Goal: Information Seeking & Learning: Find specific fact

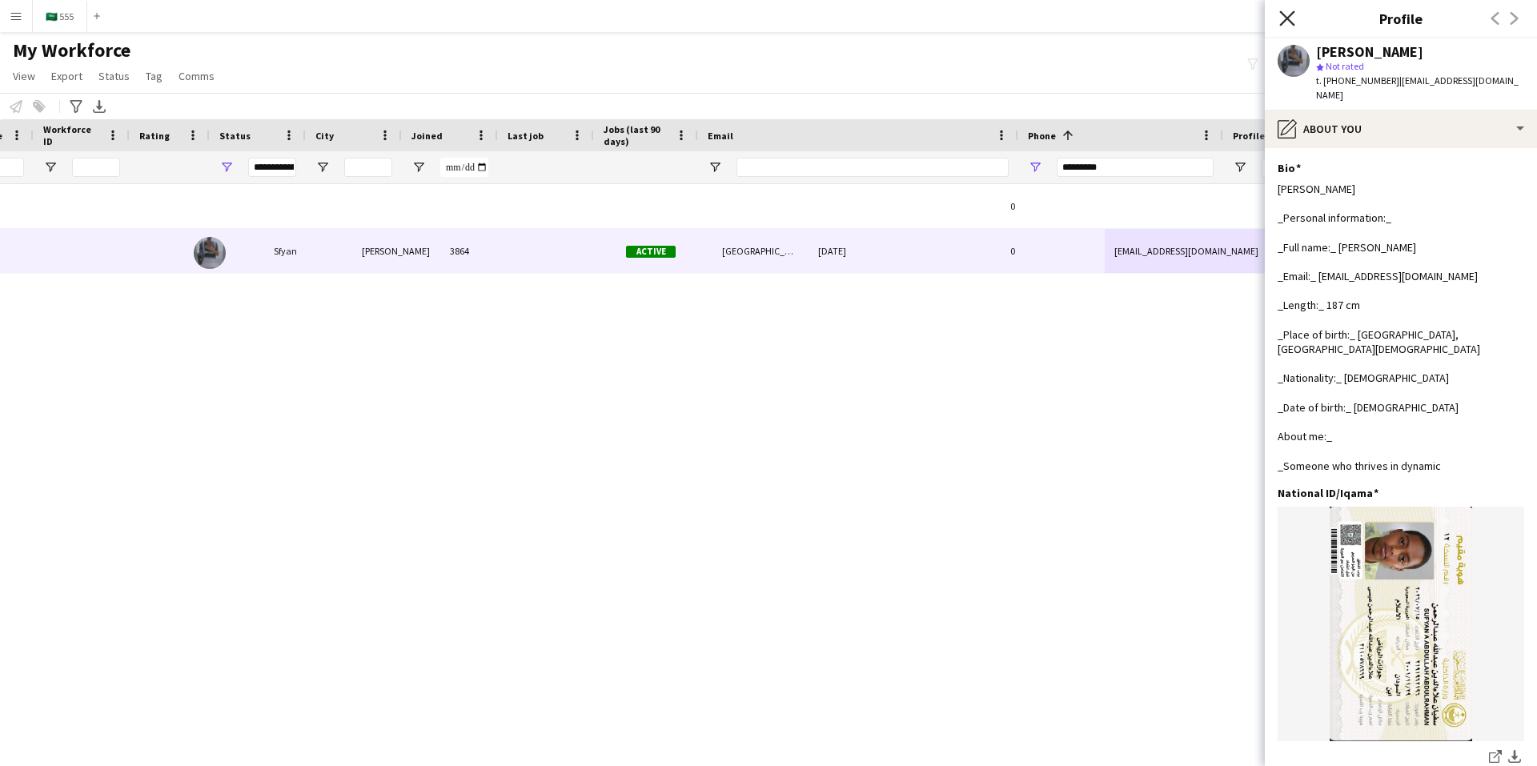
scroll to position [240, 0]
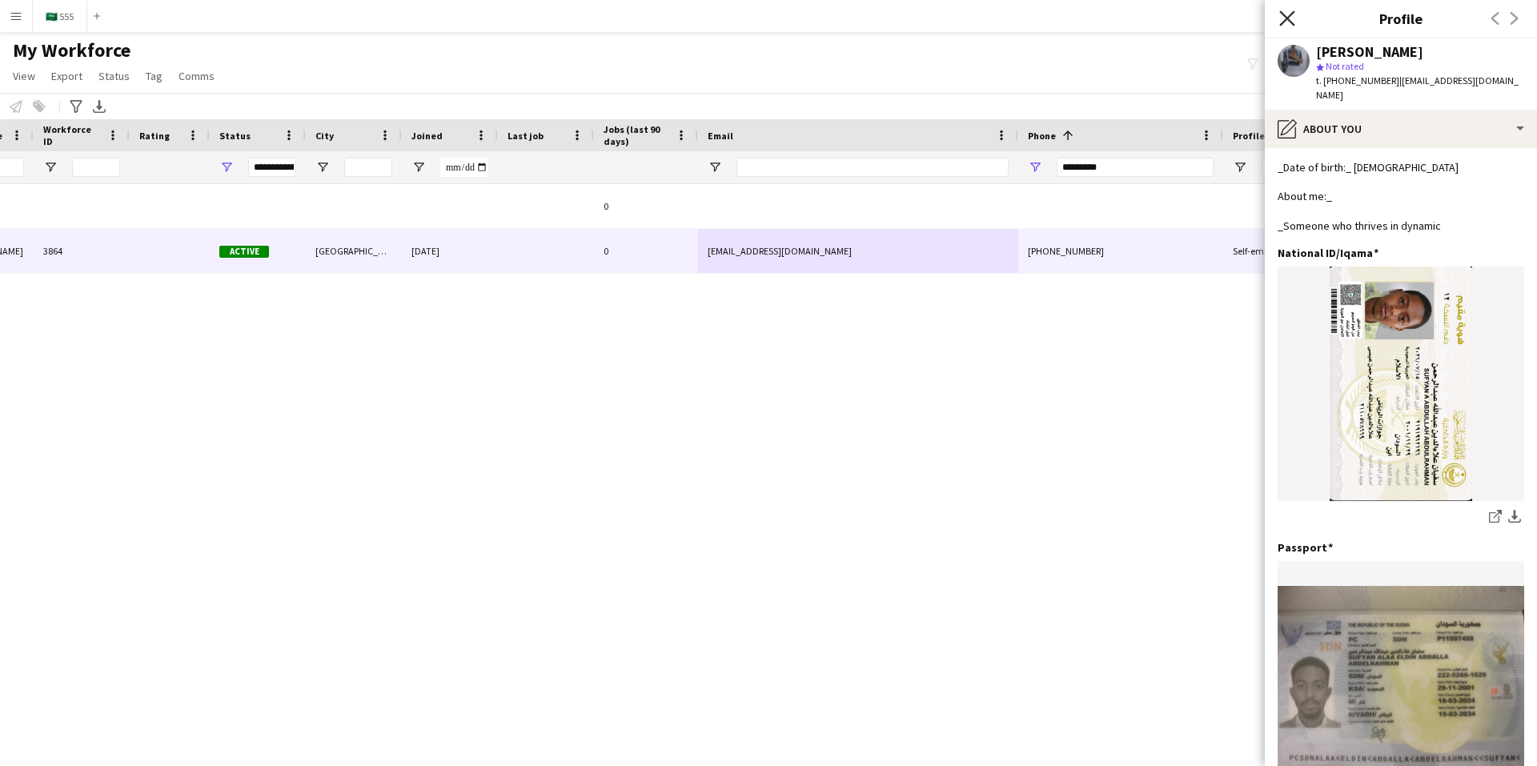
click at [1290, 14] on icon at bounding box center [1286, 17] width 15 height 15
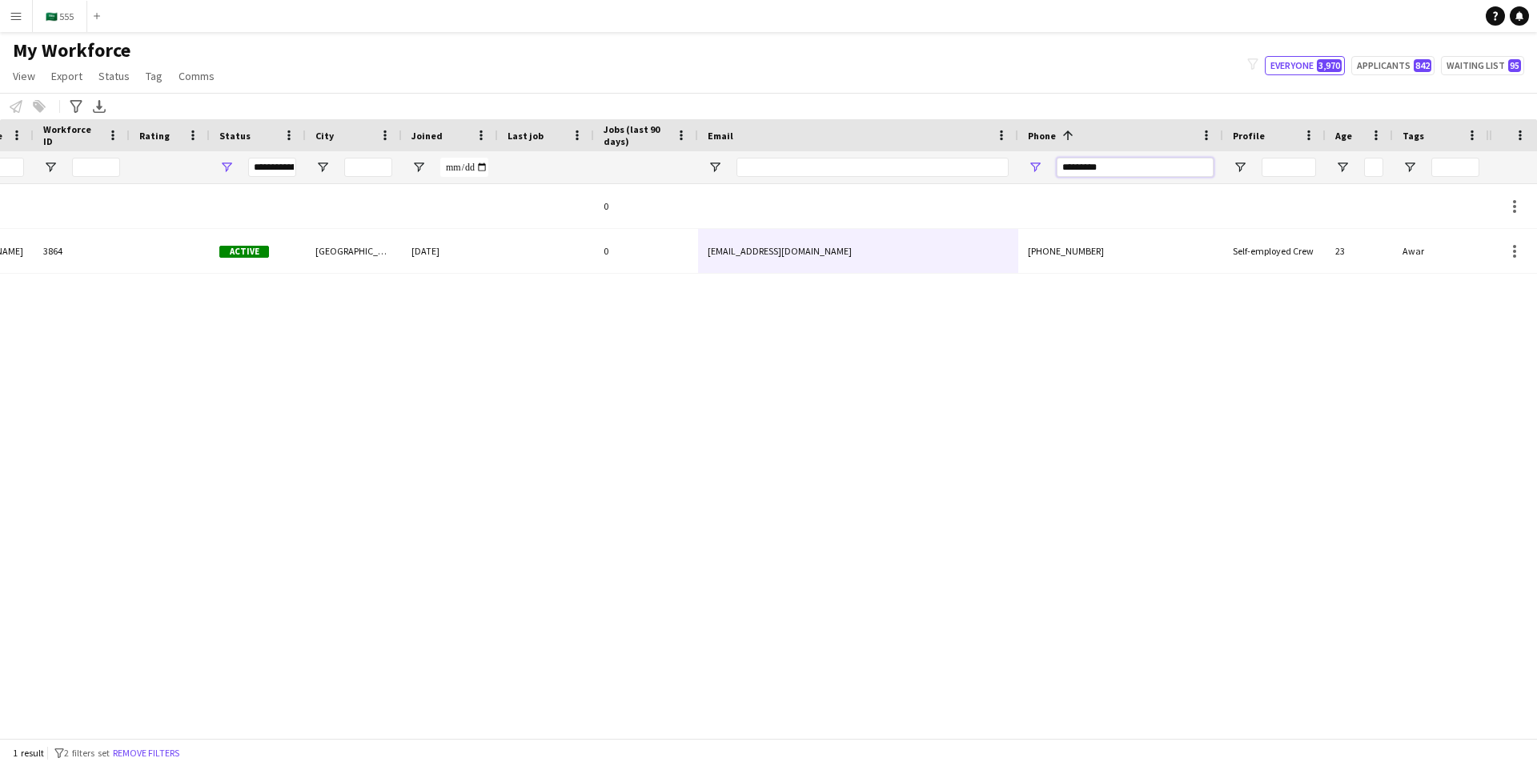
click at [1148, 170] on input "*********" at bounding box center [1134, 167] width 157 height 19
paste input "Phone Filter Input"
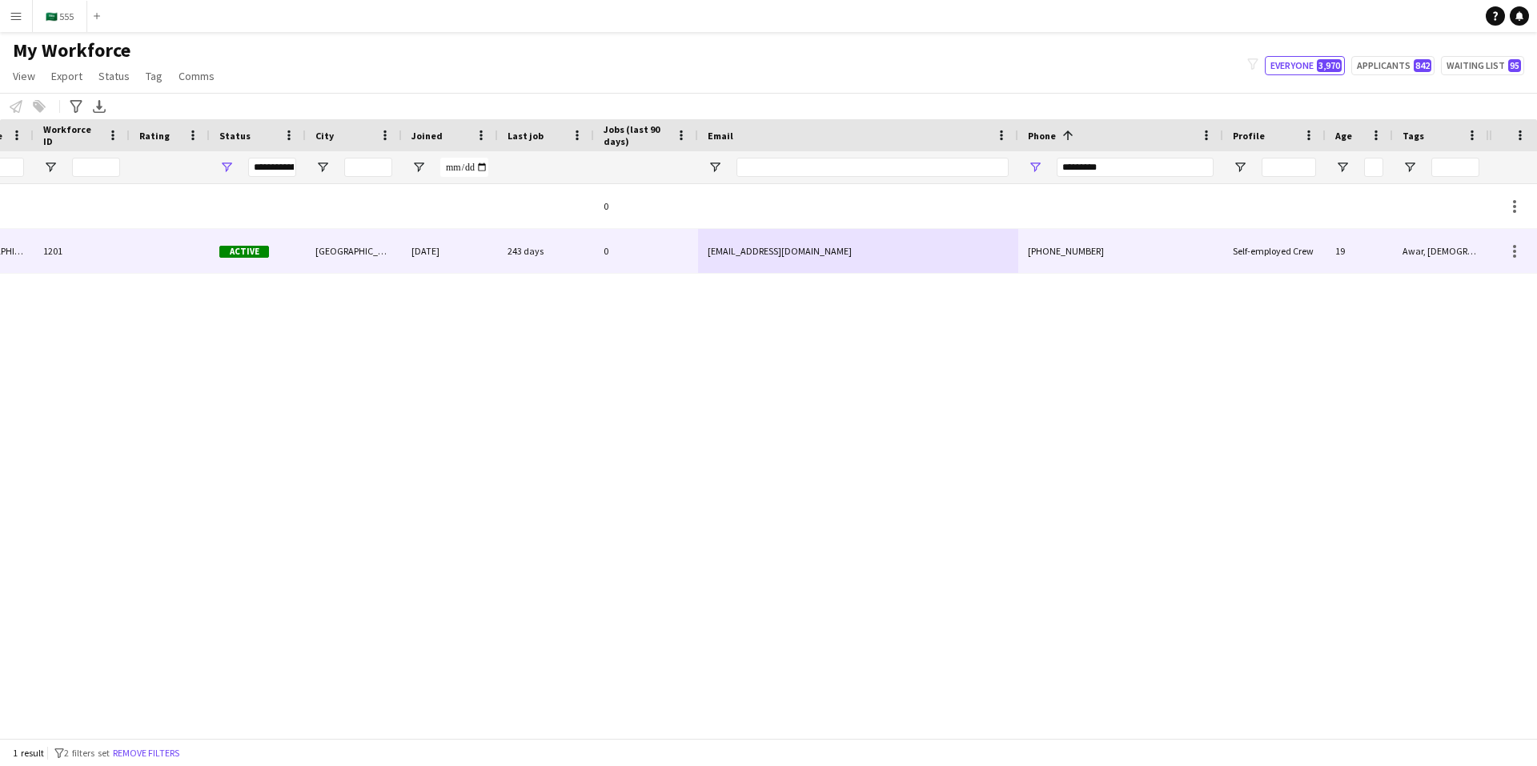
click at [834, 258] on div "[EMAIL_ADDRESS][DOMAIN_NAME]" at bounding box center [858, 251] width 320 height 44
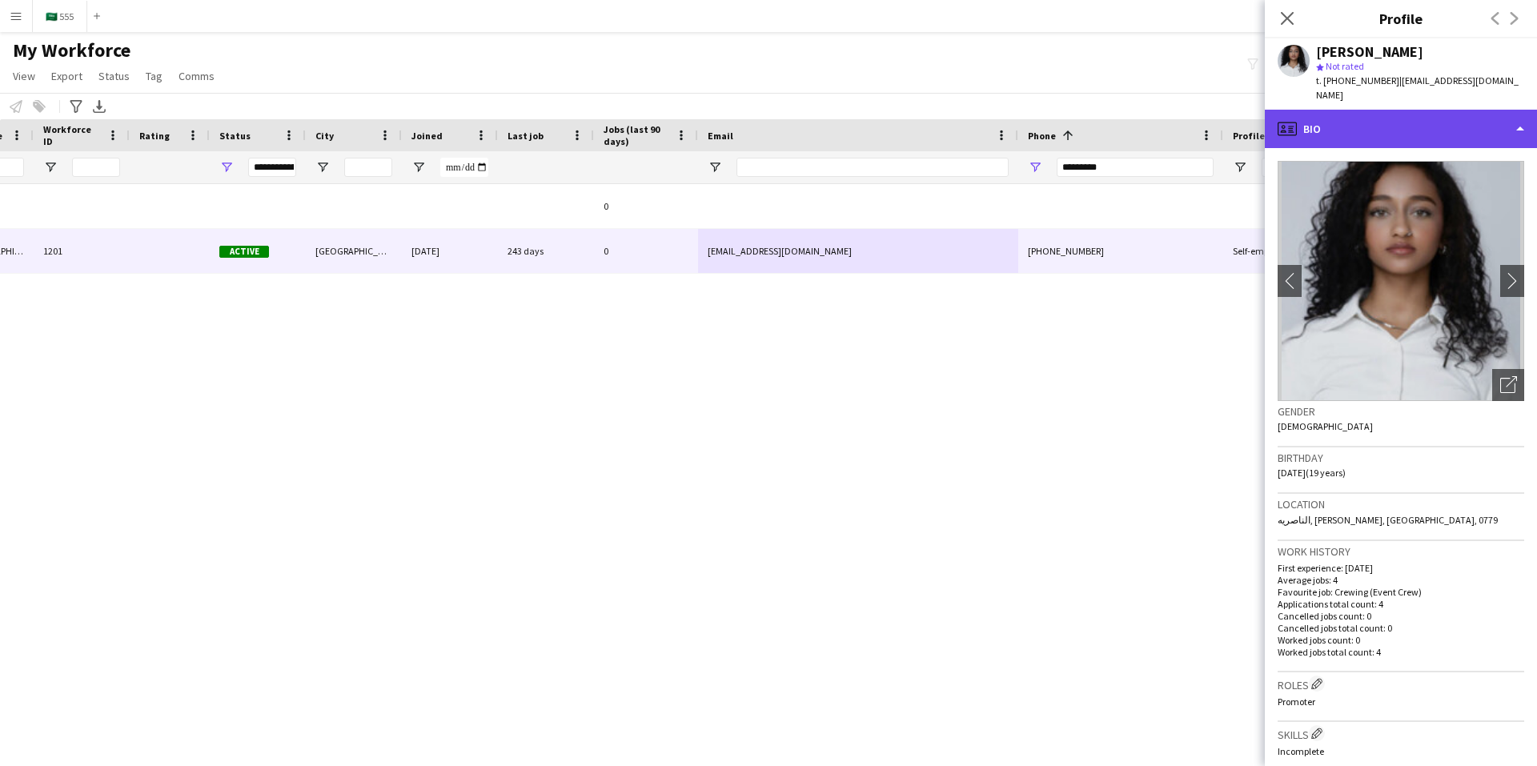
click at [1326, 113] on div "profile Bio" at bounding box center [1400, 129] width 272 height 38
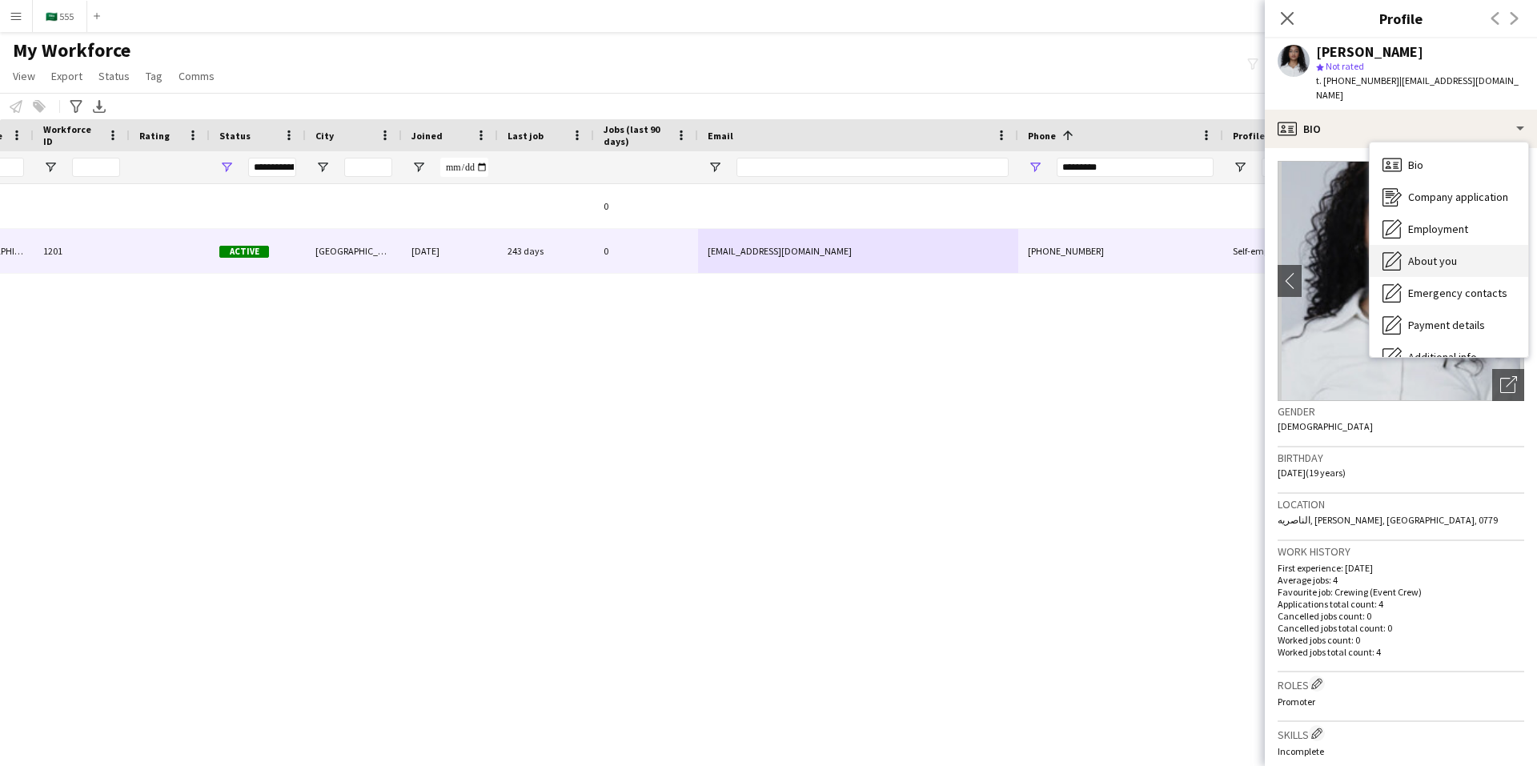
click at [1433, 254] on span "About you" at bounding box center [1432, 261] width 49 height 14
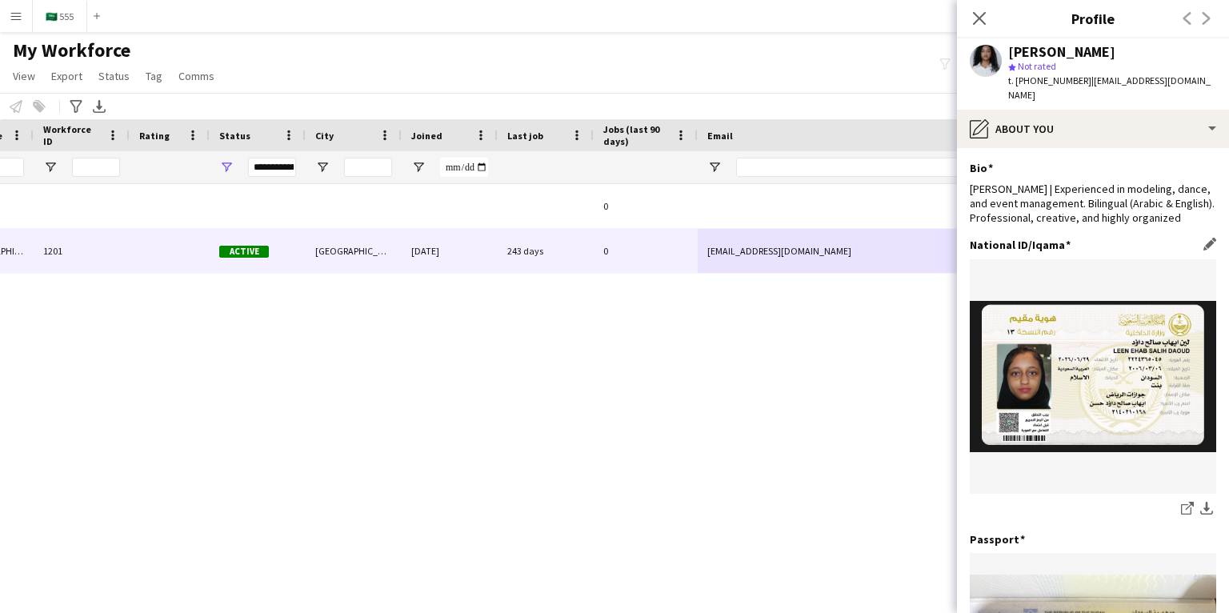
scroll to position [0, 407]
click at [984, 16] on icon "Close pop-in" at bounding box center [979, 17] width 15 height 15
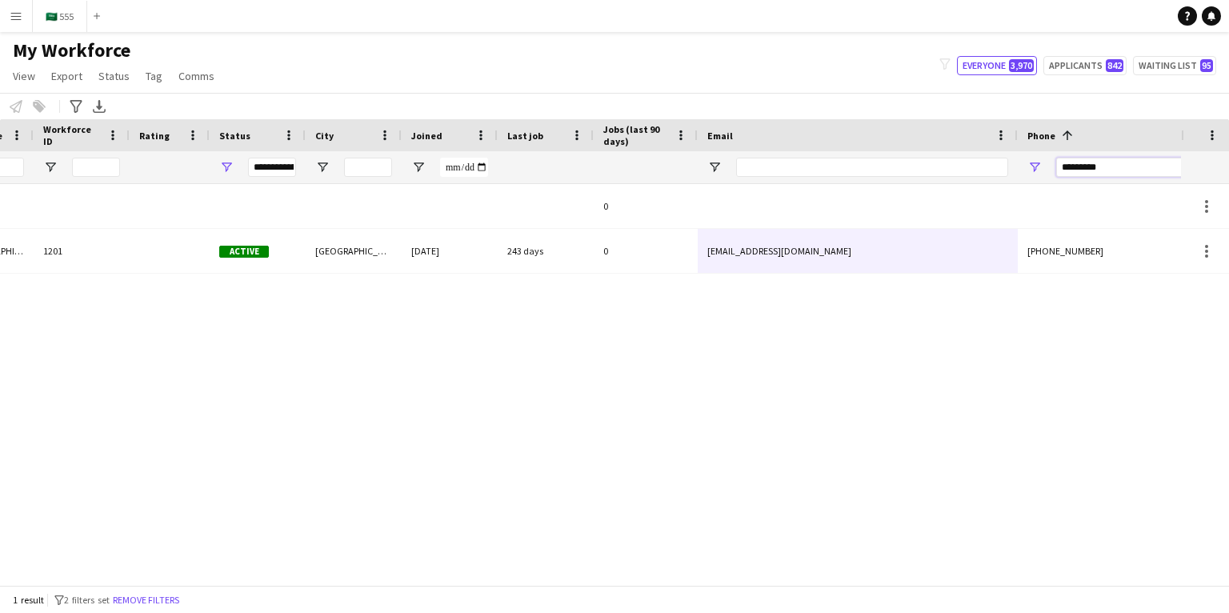
click at [1086, 166] on input "*********" at bounding box center [1134, 167] width 157 height 19
paste input "Phone Filter Input"
type input "*********"
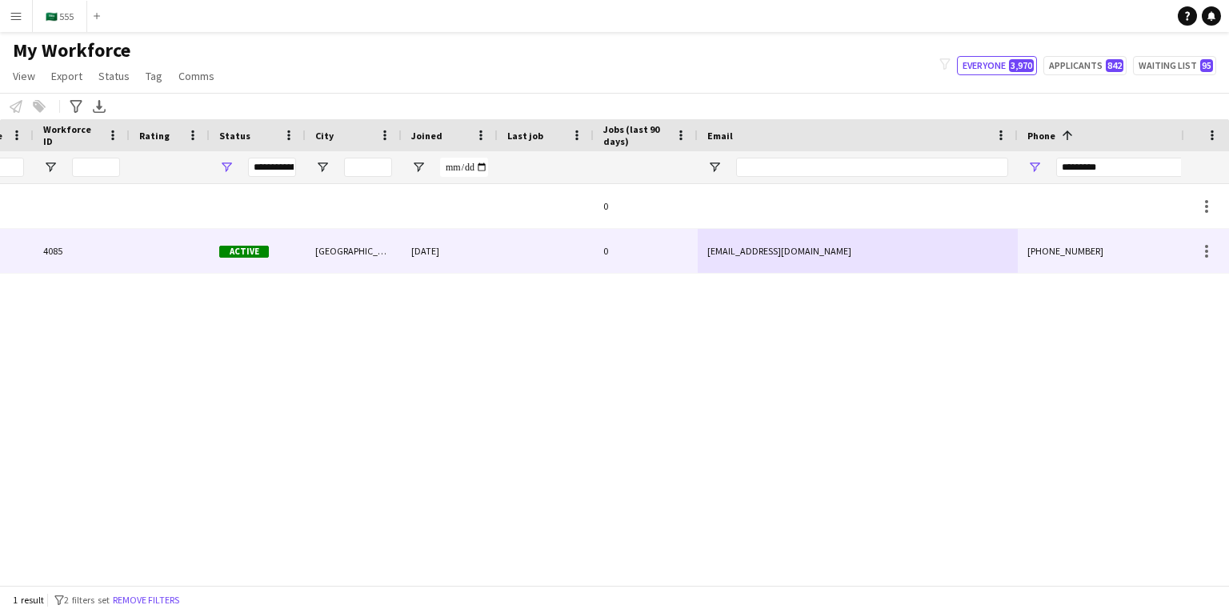
click at [829, 246] on div "[EMAIL_ADDRESS][DOMAIN_NAME]" at bounding box center [858, 251] width 320 height 44
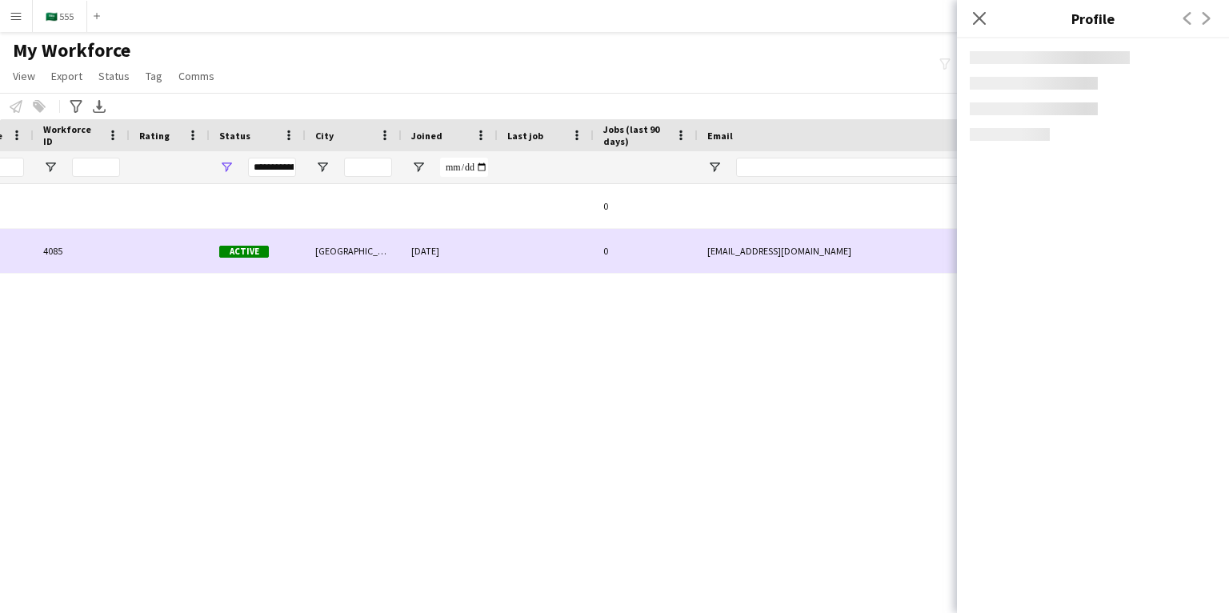
click at [829, 246] on div "[EMAIL_ADDRESS][DOMAIN_NAME]" at bounding box center [858, 251] width 320 height 44
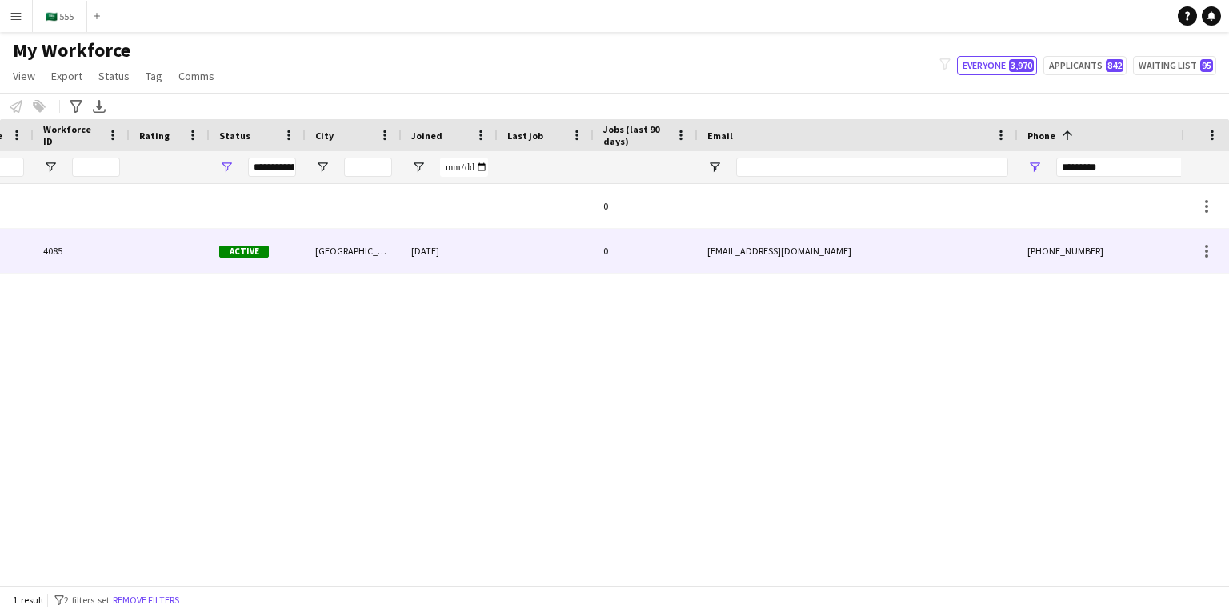
click at [821, 258] on div "[EMAIL_ADDRESS][DOMAIN_NAME]" at bounding box center [858, 251] width 320 height 44
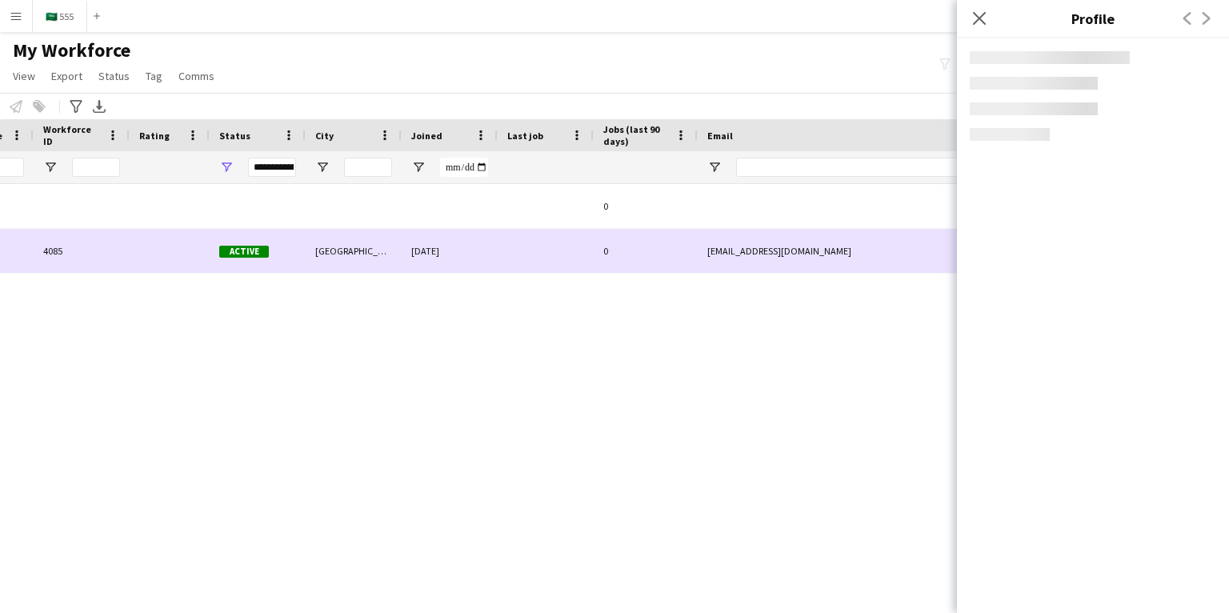
click at [821, 258] on div "[EMAIL_ADDRESS][DOMAIN_NAME]" at bounding box center [858, 251] width 320 height 44
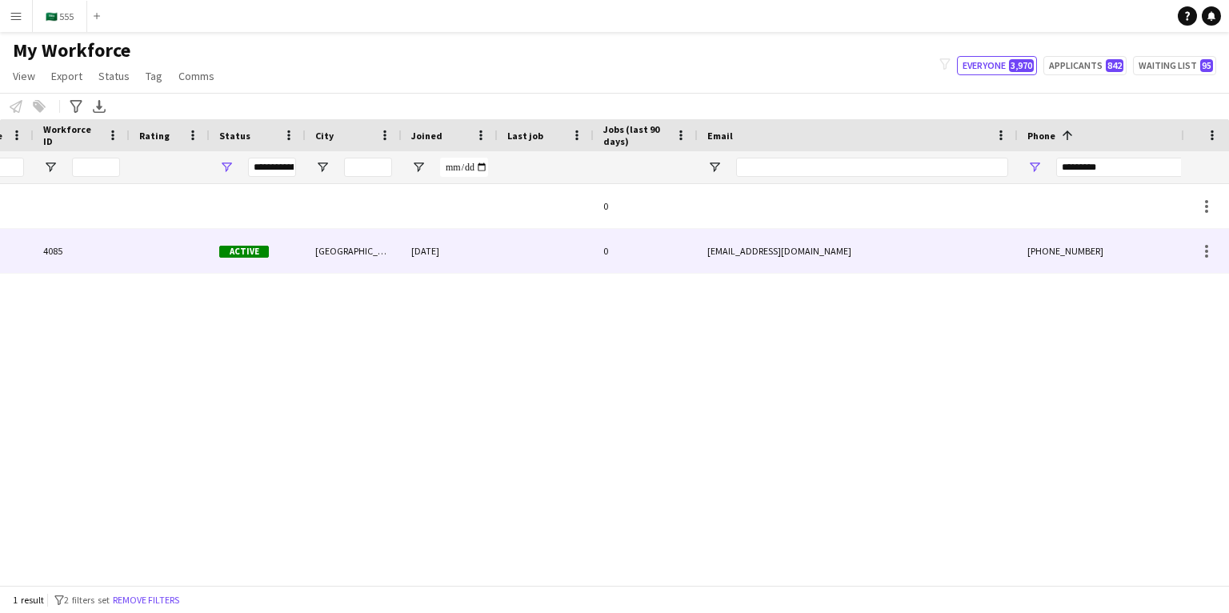
click at [821, 258] on div "[EMAIL_ADDRESS][DOMAIN_NAME]" at bounding box center [858, 251] width 320 height 44
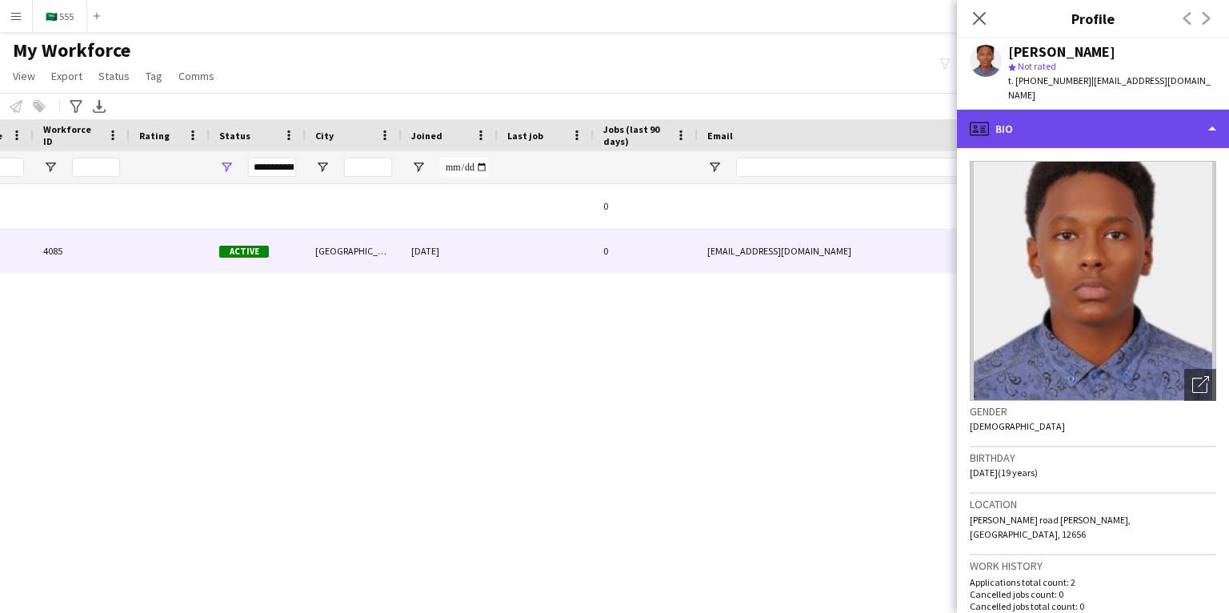
click at [1021, 110] on div "profile Bio" at bounding box center [1093, 129] width 272 height 38
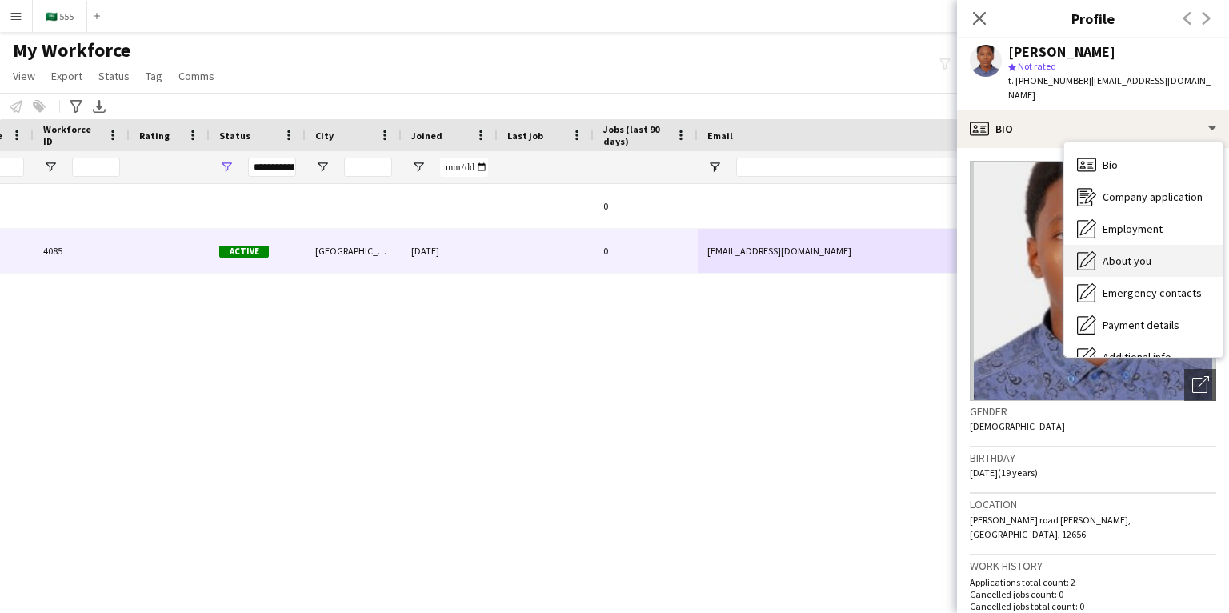
click at [1127, 254] on span "About you" at bounding box center [1127, 261] width 49 height 14
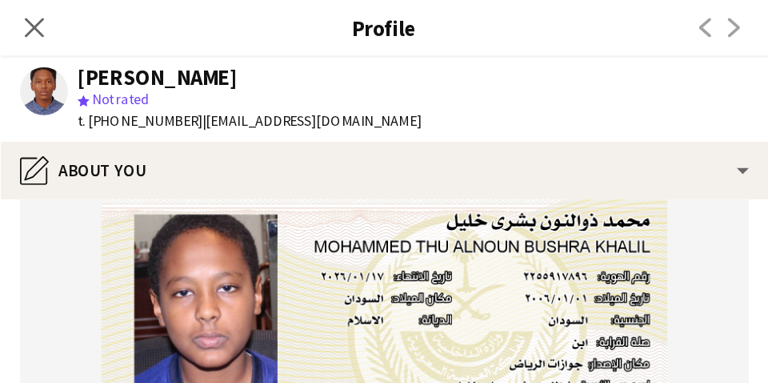
scroll to position [218, 0]
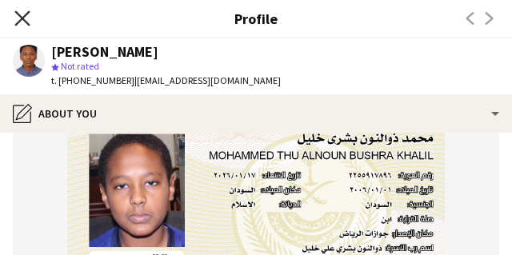
click at [19, 19] on icon "Close pop-in" at bounding box center [21, 17] width 15 height 15
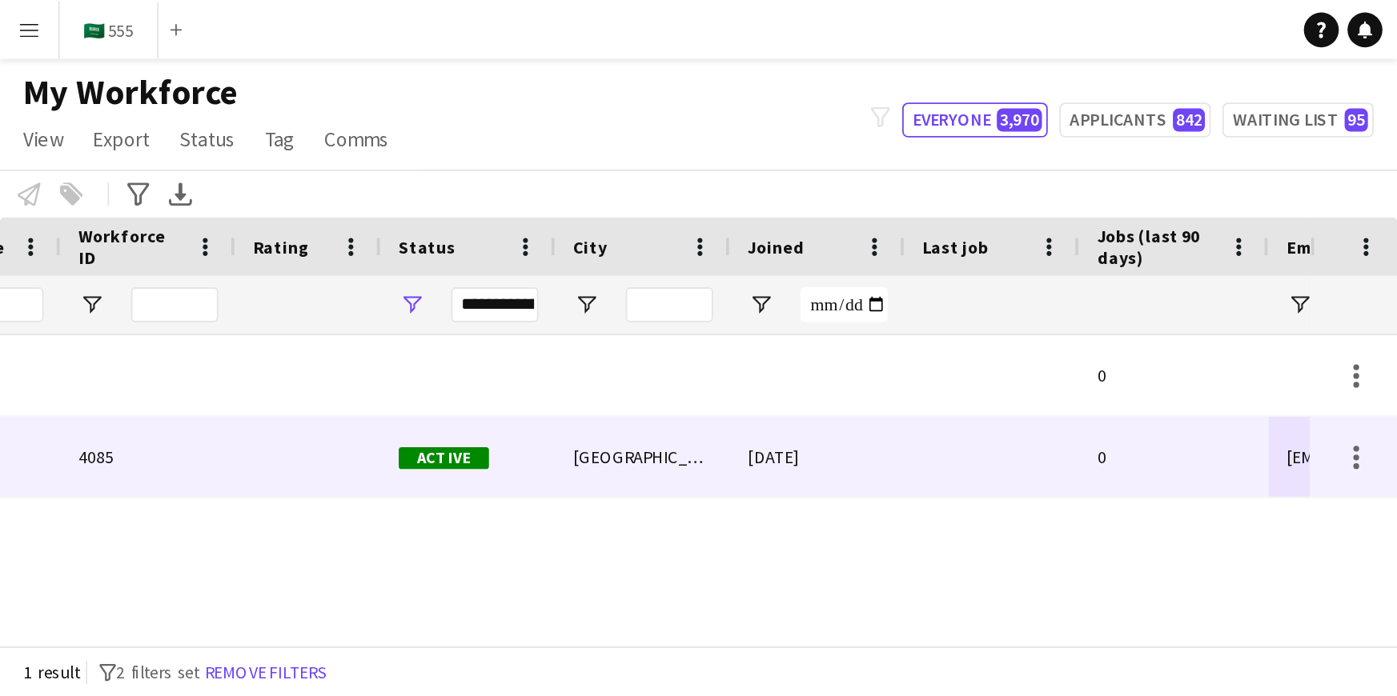
scroll to position [0, 407]
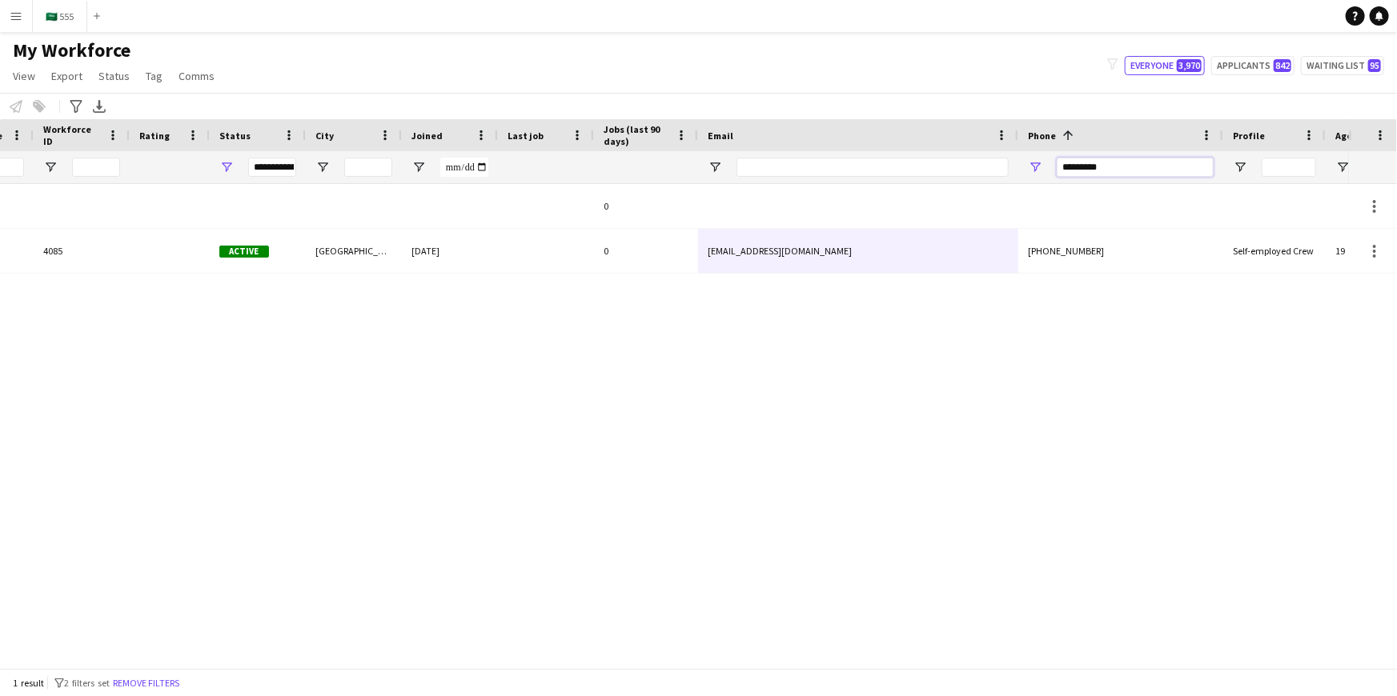
click at [1107, 169] on input "*********" at bounding box center [1134, 167] width 157 height 19
paste input "Phone Filter Input"
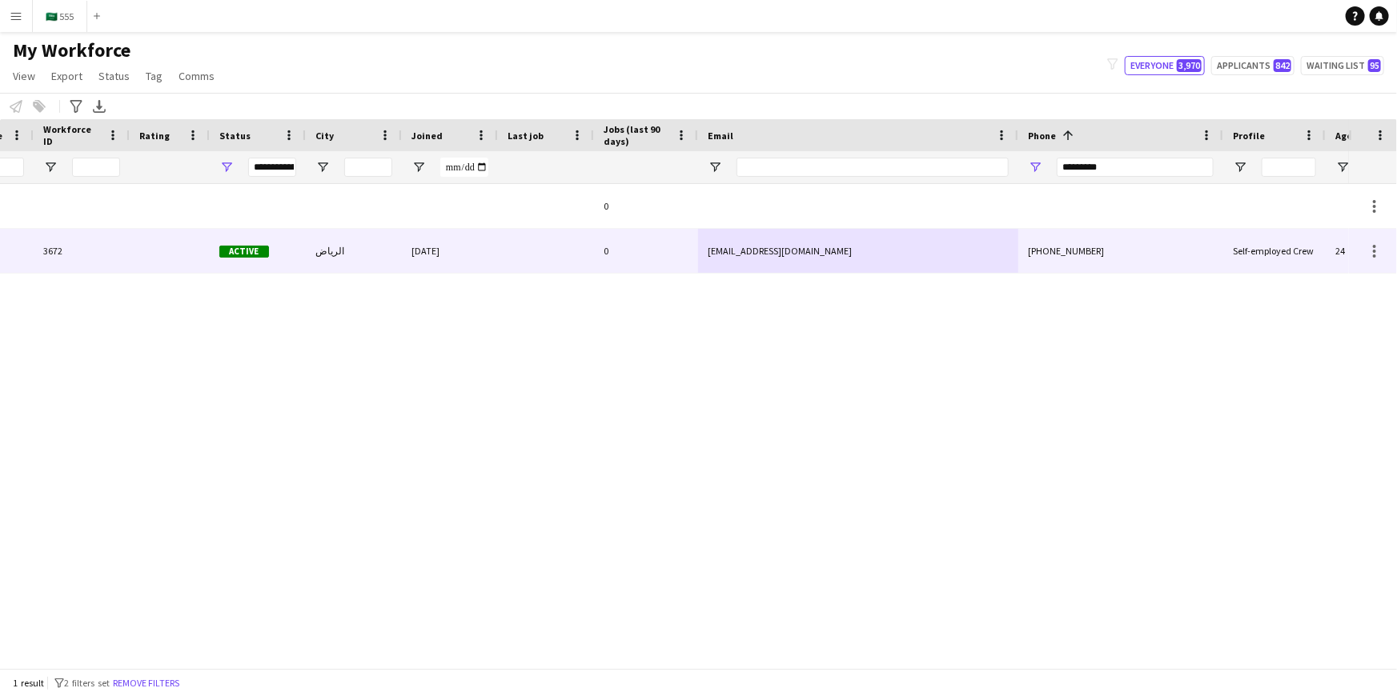
click at [639, 250] on div "0" at bounding box center [646, 251] width 104 height 44
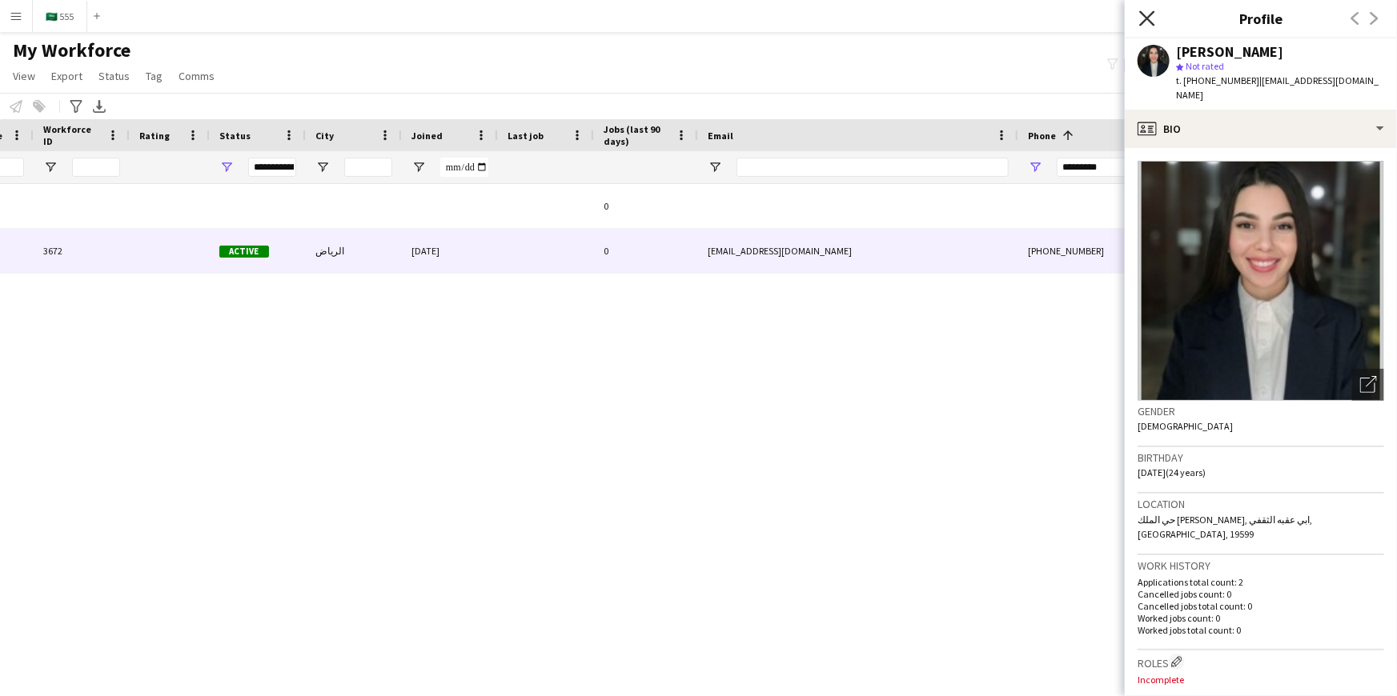
click at [1145, 17] on icon at bounding box center [1146, 17] width 15 height 15
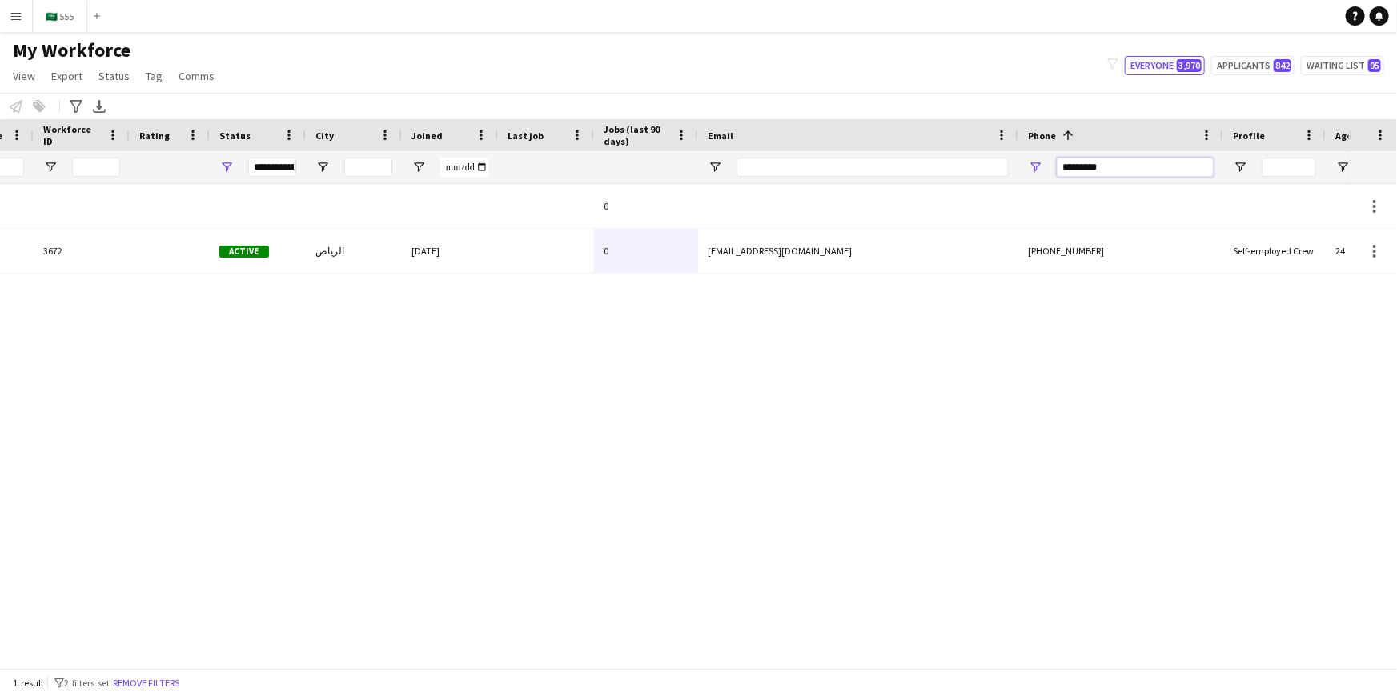
click at [1154, 165] on input "*********" at bounding box center [1134, 167] width 157 height 19
paste input "Phone Filter Input"
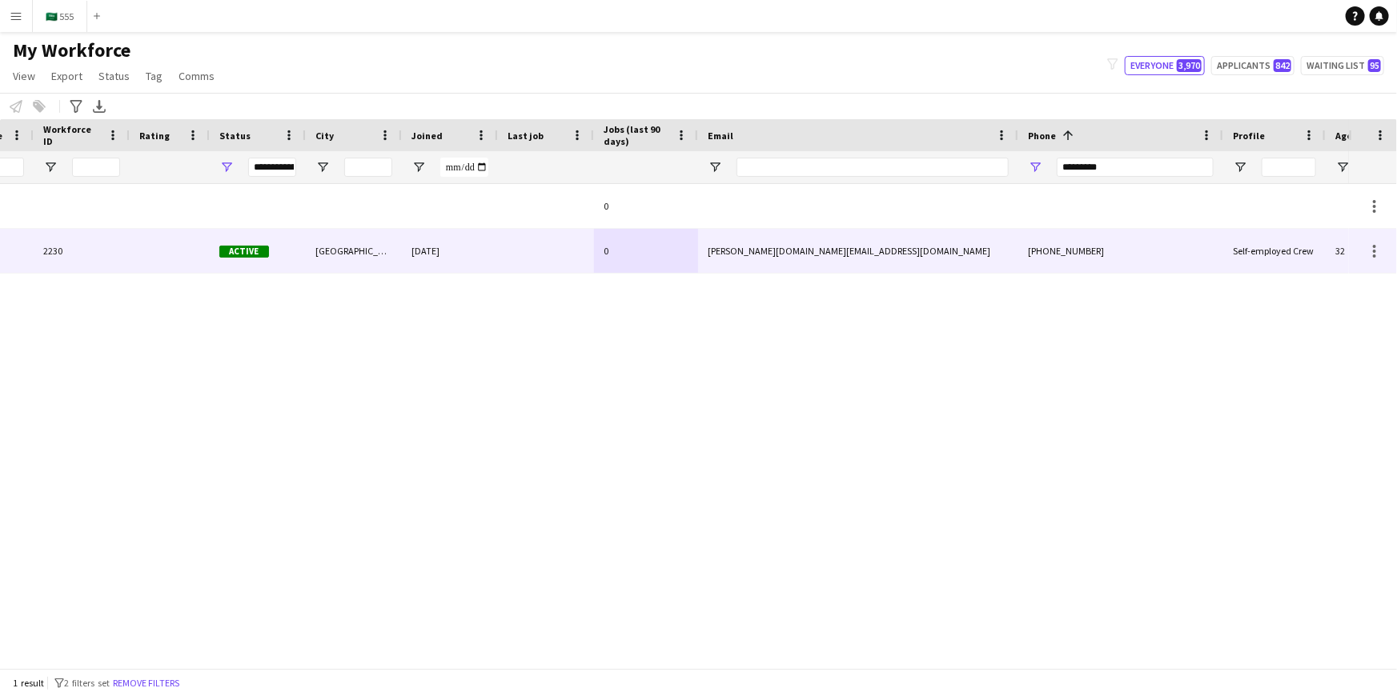
click at [994, 248] on div "[PERSON_NAME][DOMAIN_NAME][EMAIL_ADDRESS][DOMAIN_NAME]" at bounding box center [858, 251] width 320 height 44
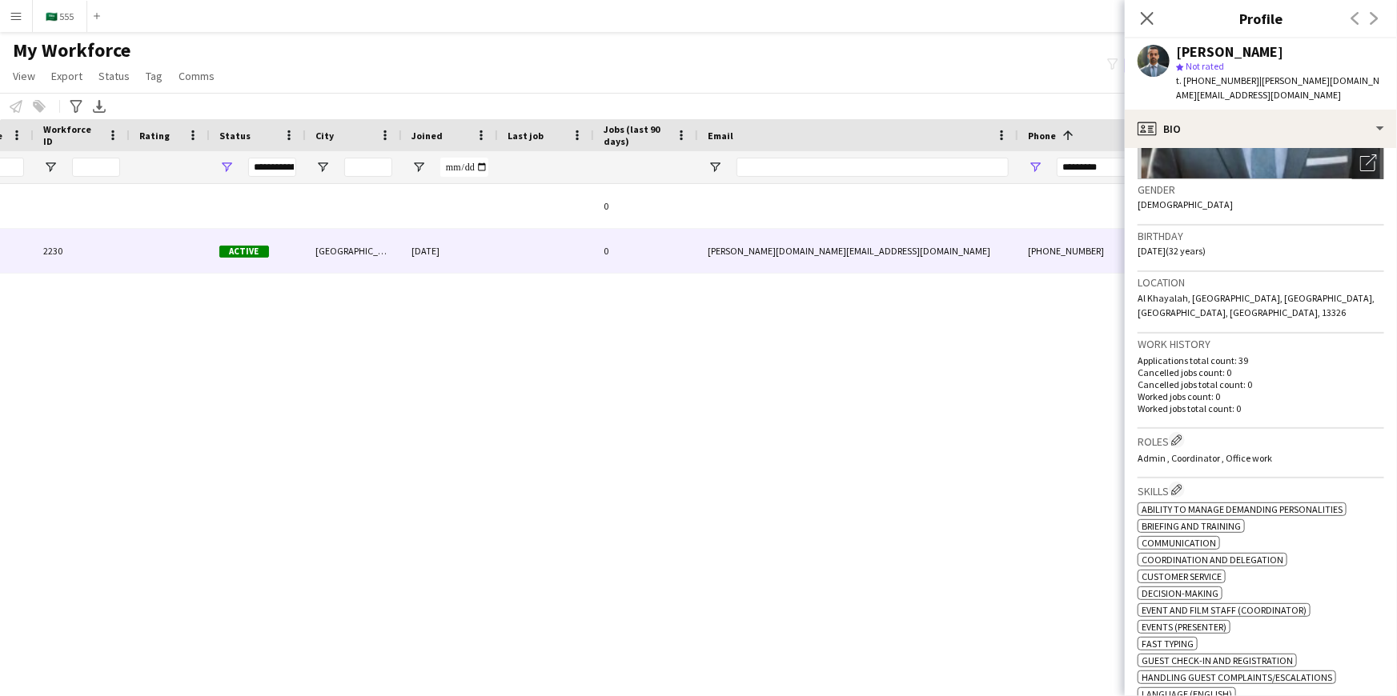
scroll to position [194, 0]
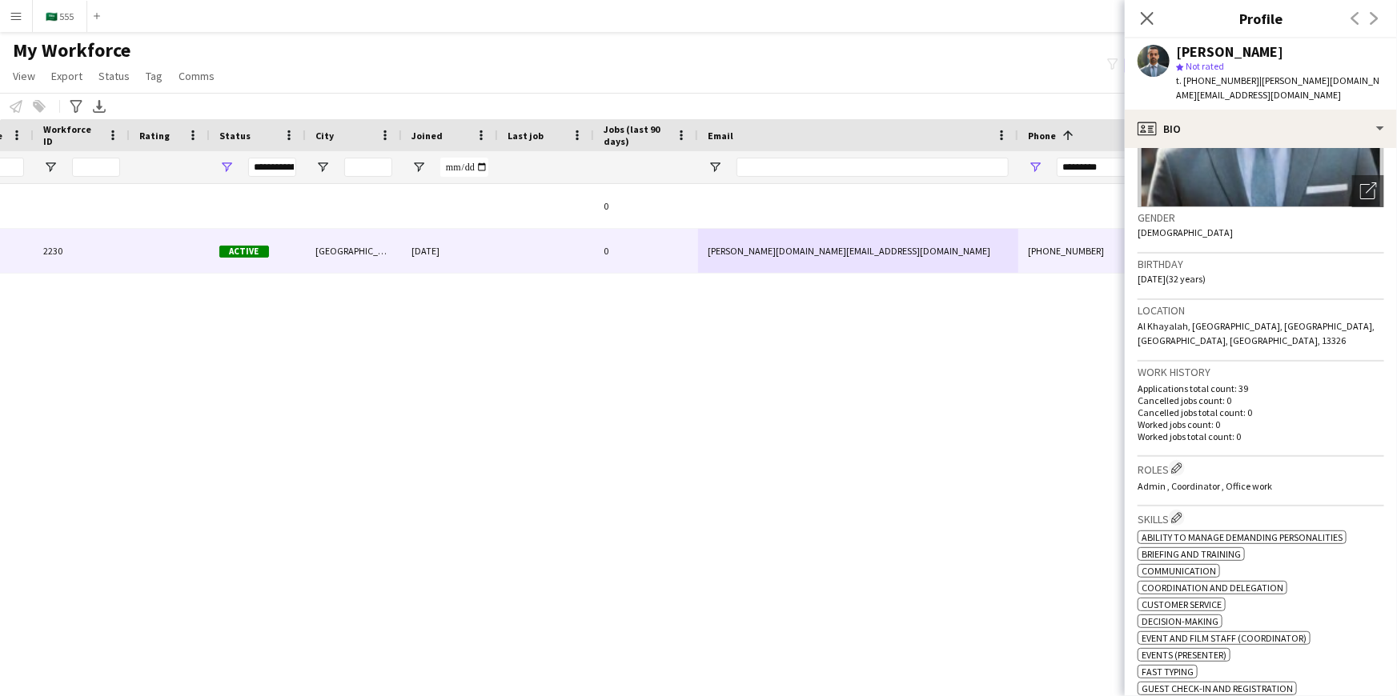
drag, startPoint x: 1279, startPoint y: 455, endPoint x: 1137, endPoint y: 463, distance: 141.9
click at [1137, 463] on div "Roles Edit crew company roles Admin , Coordinator , Office work" at bounding box center [1260, 482] width 246 height 50
click at [1322, 480] on div "Admin , Coordinator , Office work" at bounding box center [1260, 486] width 246 height 12
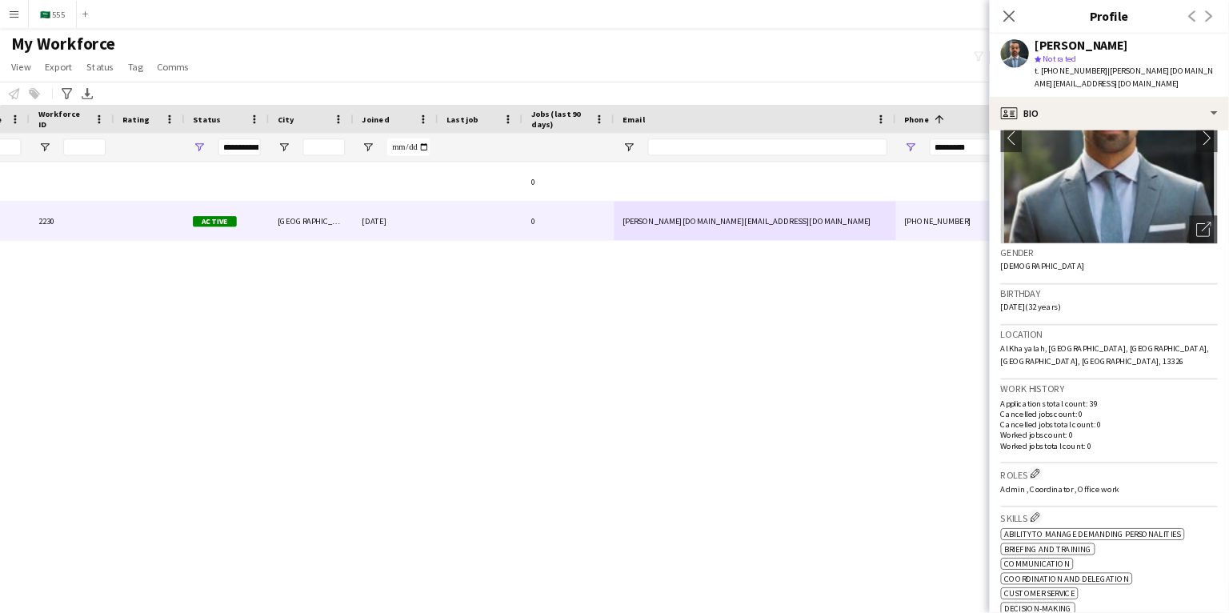
scroll to position [145, 0]
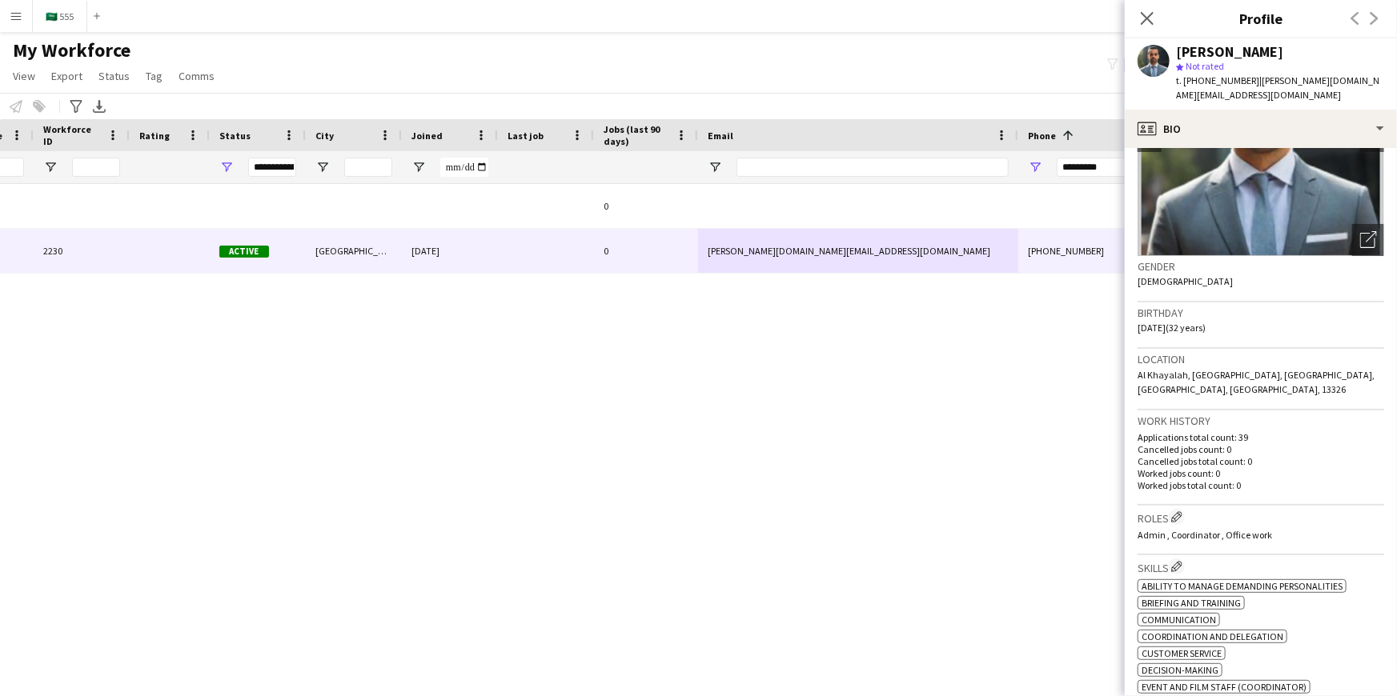
drag, startPoint x: 1277, startPoint y: 502, endPoint x: 1140, endPoint y: 500, distance: 137.7
click at [1140, 529] on div "Admin , Coordinator , Office work" at bounding box center [1260, 535] width 246 height 12
drag, startPoint x: 1140, startPoint y: 500, endPoint x: 1153, endPoint y: 502, distance: 13.7
copy span "Admin , Coordinator , Office work"
click at [1293, 509] on h3 "Roles Edit crew company roles" at bounding box center [1260, 517] width 246 height 17
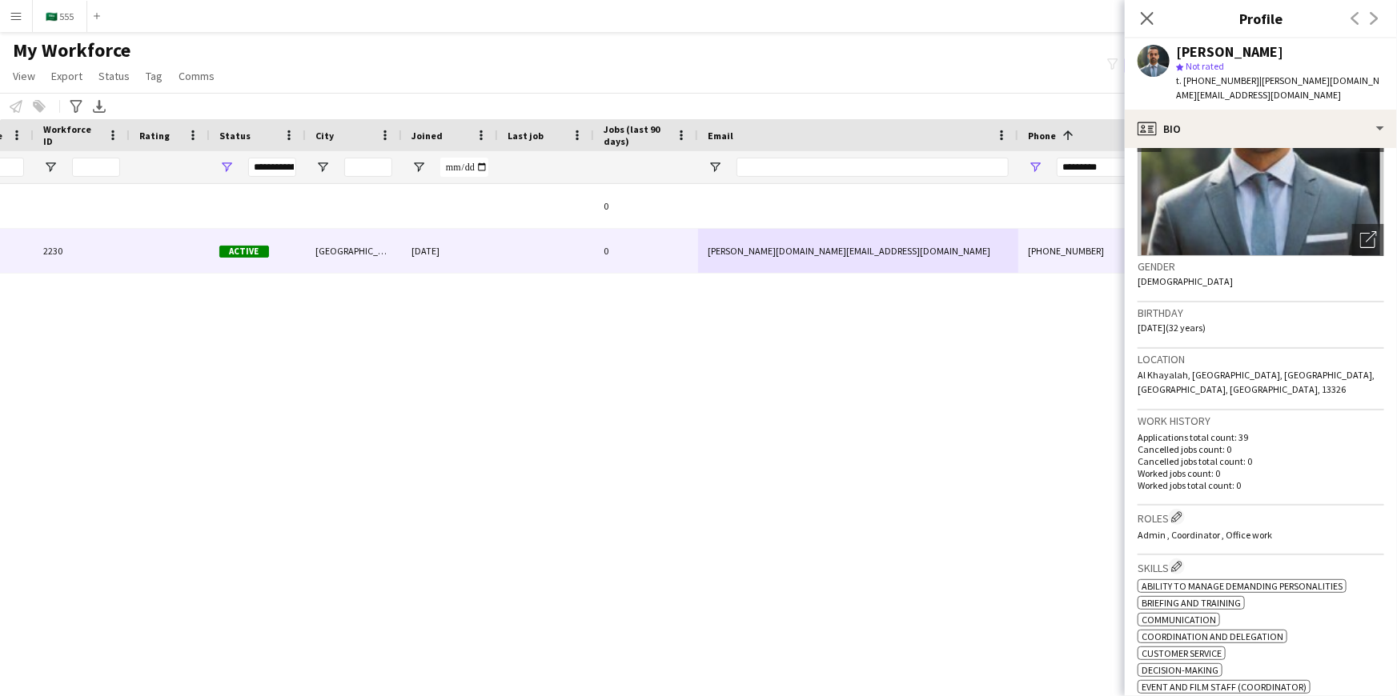
click at [1240, 80] on span "t. [PHONE_NUMBER]" at bounding box center [1217, 80] width 83 height 12
drag, startPoint x: 1240, startPoint y: 80, endPoint x: 1206, endPoint y: 78, distance: 33.7
copy span "966501845212"
click at [1082, 170] on input "*********" at bounding box center [1134, 167] width 157 height 19
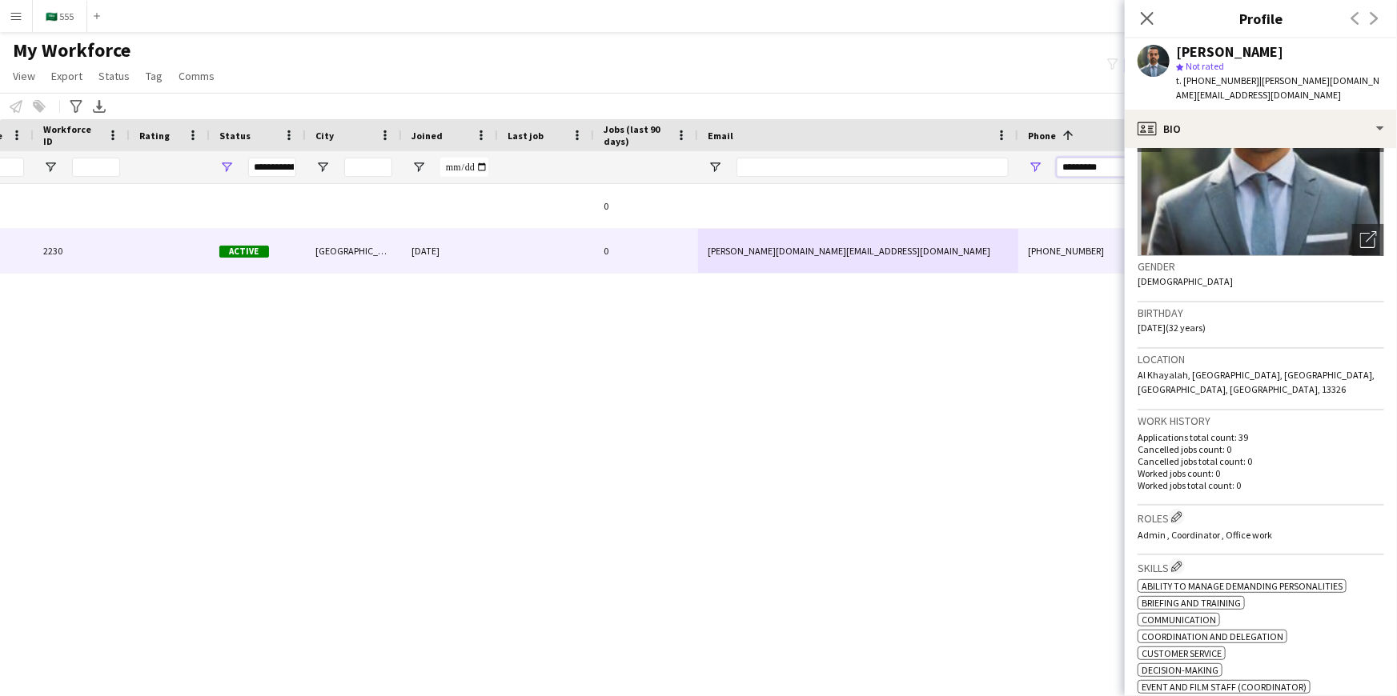
click at [1082, 170] on input "*********" at bounding box center [1134, 167] width 157 height 19
paste input "Phone Filter Input"
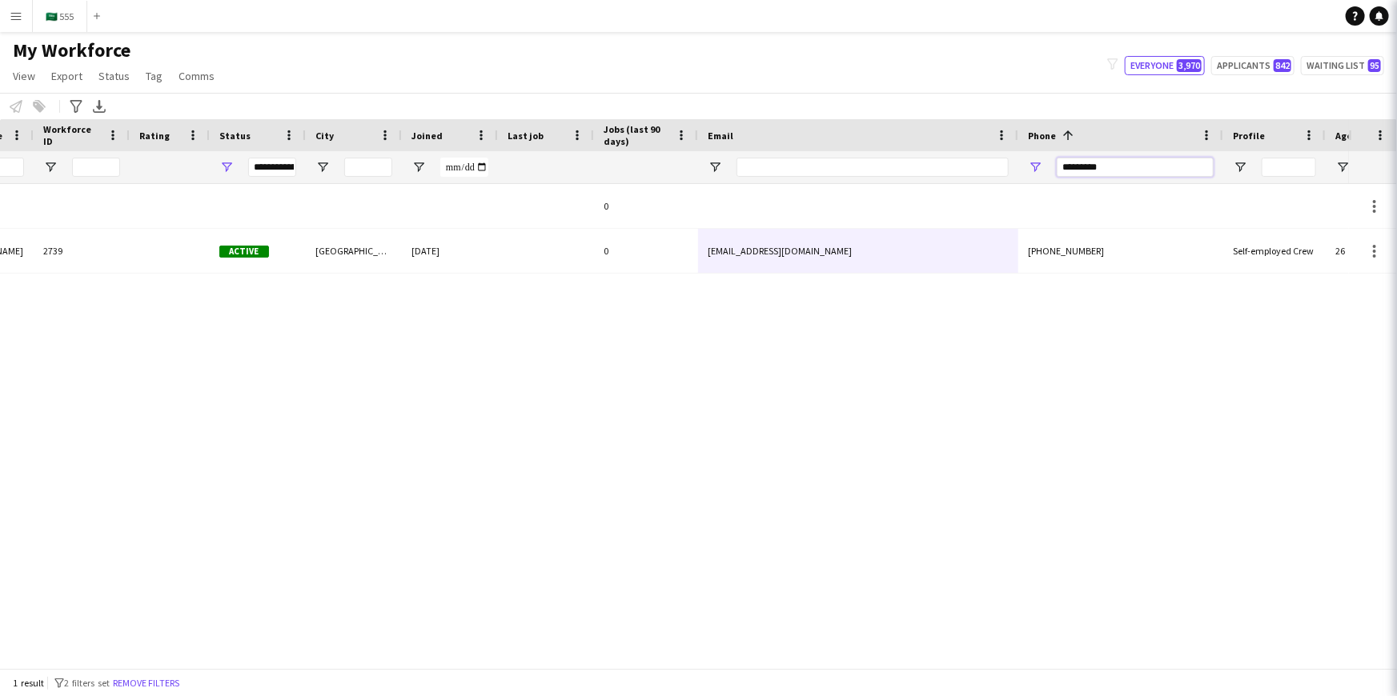
type input "*********"
click at [1060, 336] on div "0 [PERSON_NAME] 2739 Active [GEOGRAPHIC_DATA] [DATE] 0 [EMAIL_ADDRESS][DOMAIN_N…" at bounding box center [674, 420] width 1348 height 472
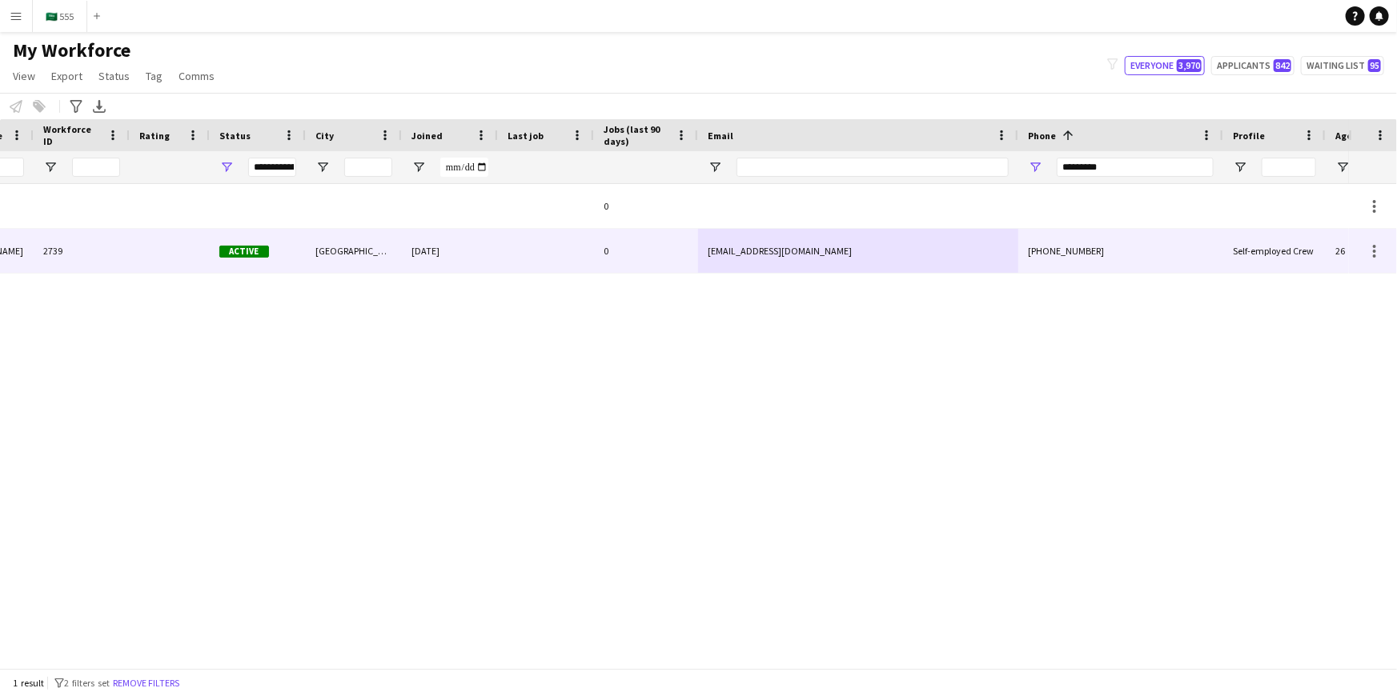
click at [1084, 246] on div "[PHONE_NUMBER]" at bounding box center [1120, 251] width 205 height 44
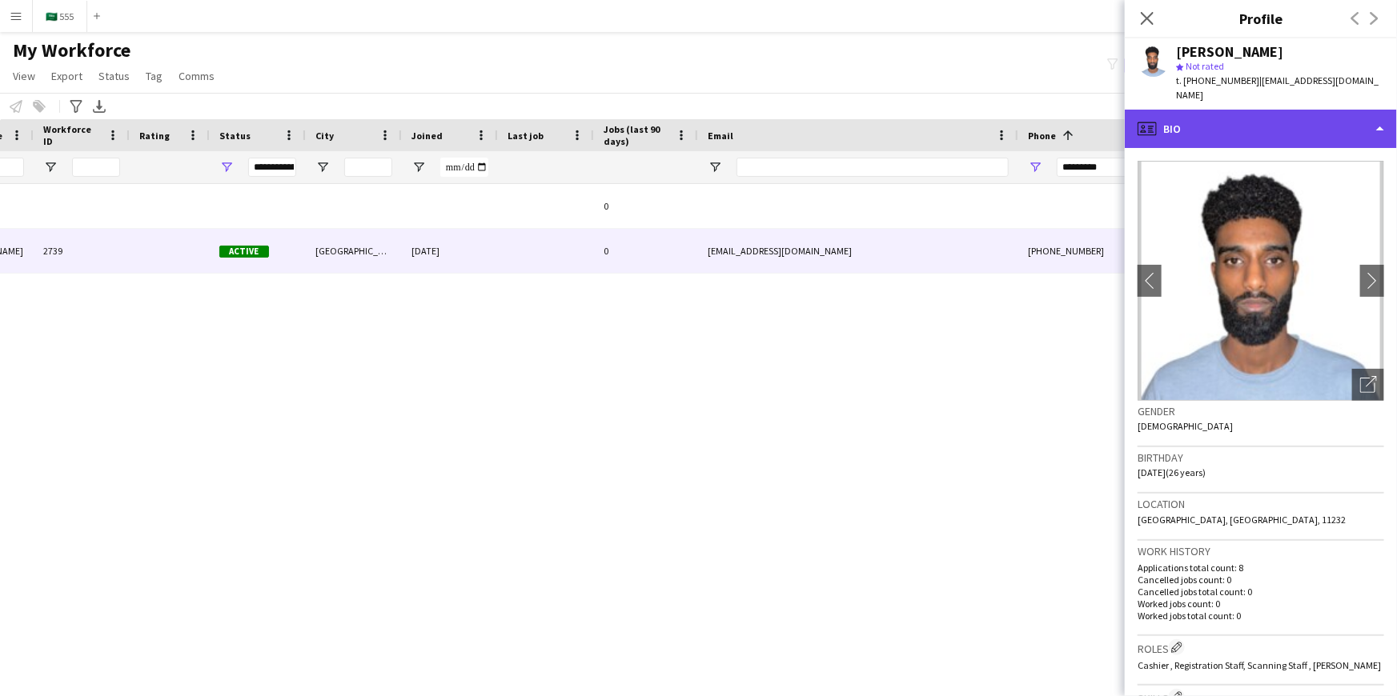
click at [1227, 112] on div "profile Bio" at bounding box center [1260, 129] width 272 height 38
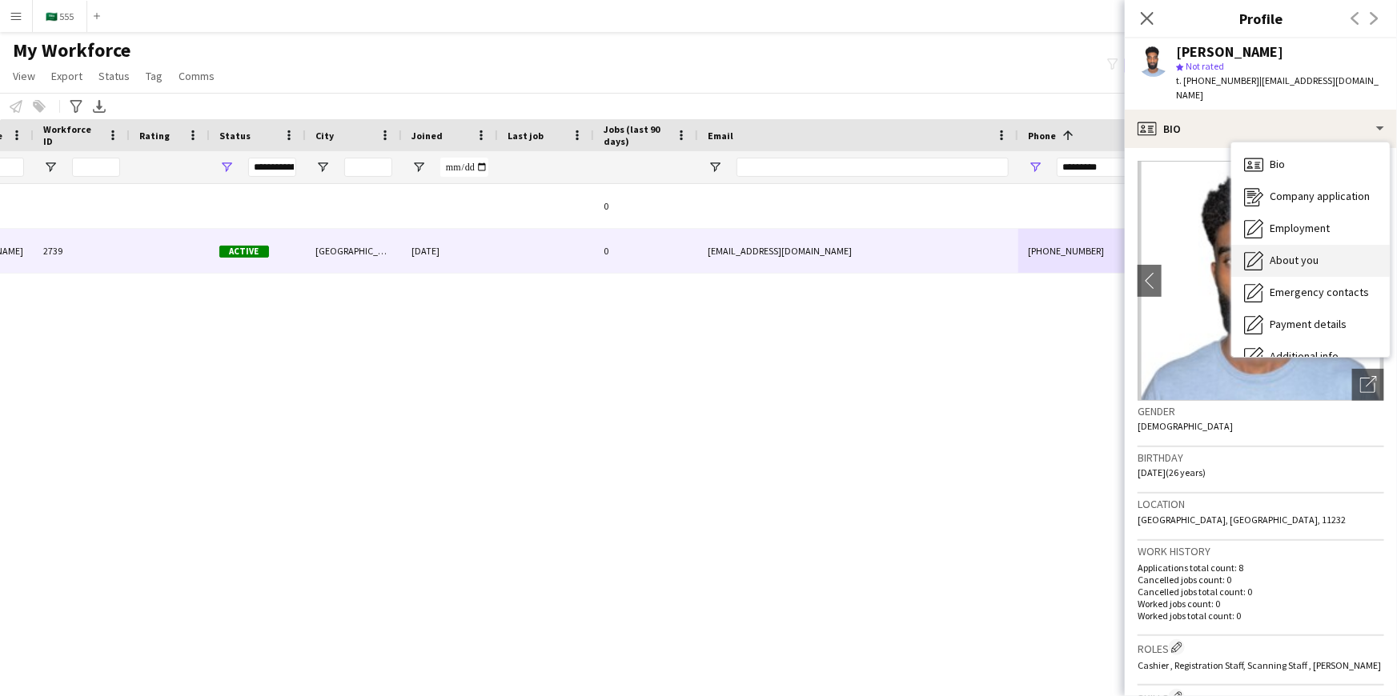
click at [1296, 253] on span "About you" at bounding box center [1293, 260] width 49 height 14
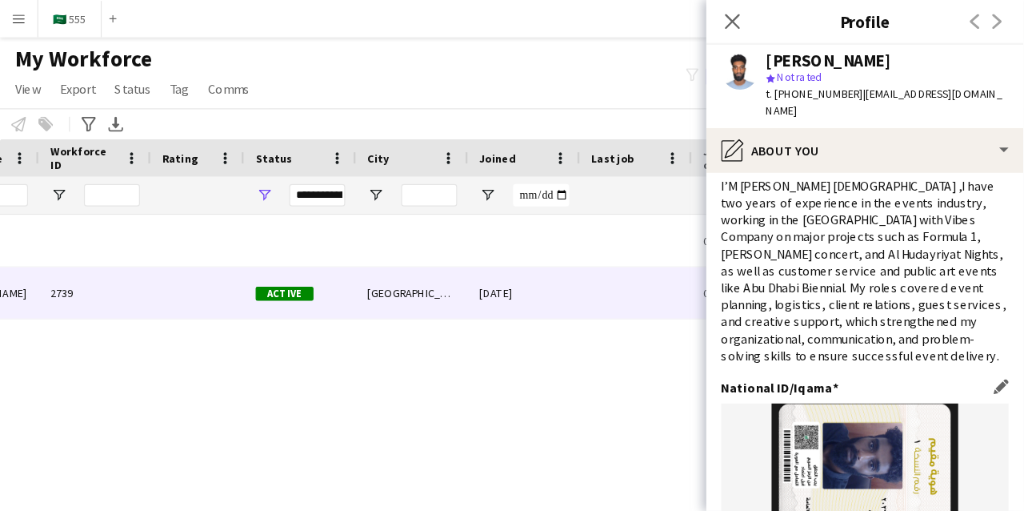
scroll to position [46, 0]
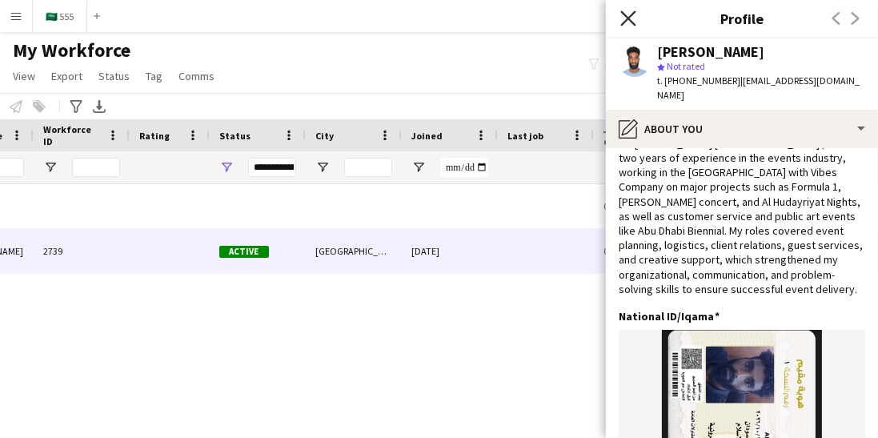
click at [632, 20] on icon "Close pop-in" at bounding box center [627, 17] width 15 height 15
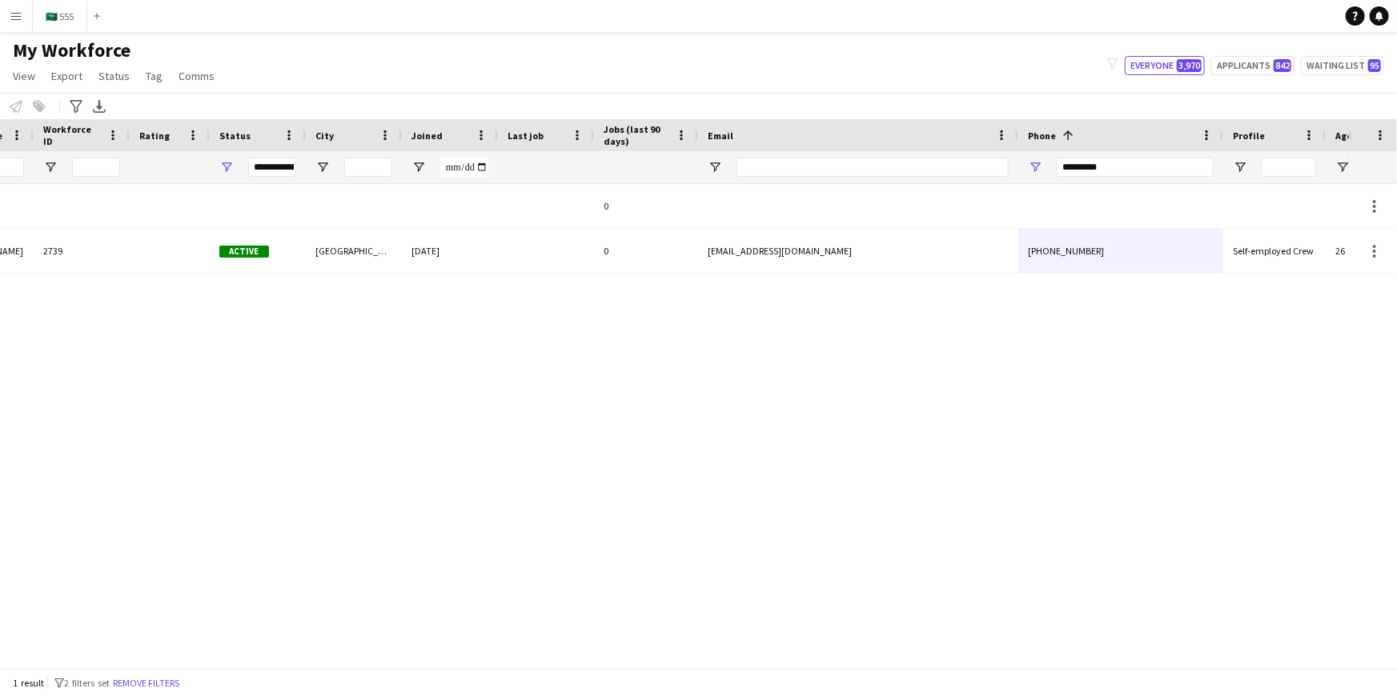
scroll to position [0, 407]
click at [1119, 171] on input "*********" at bounding box center [1134, 167] width 157 height 19
paste input "Phone Filter Input"
type input "*********"
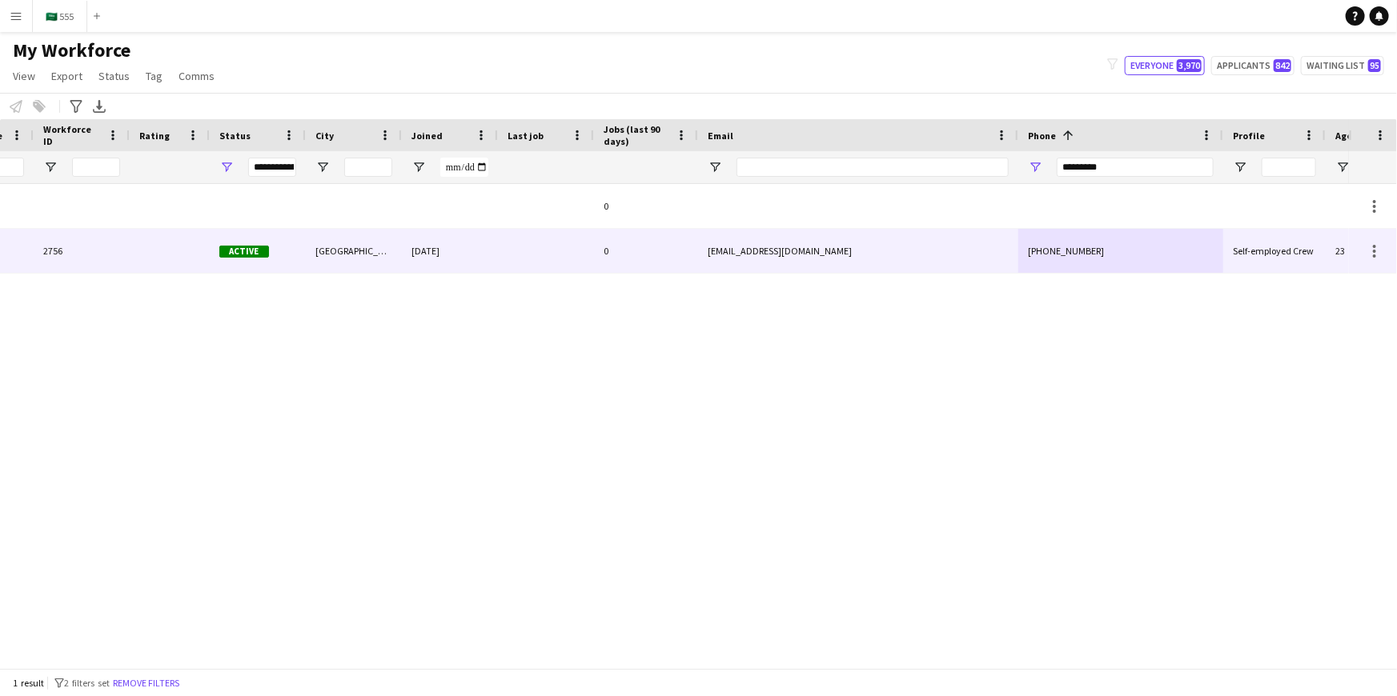
click at [971, 254] on div "[EMAIL_ADDRESS][DOMAIN_NAME]" at bounding box center [858, 251] width 320 height 44
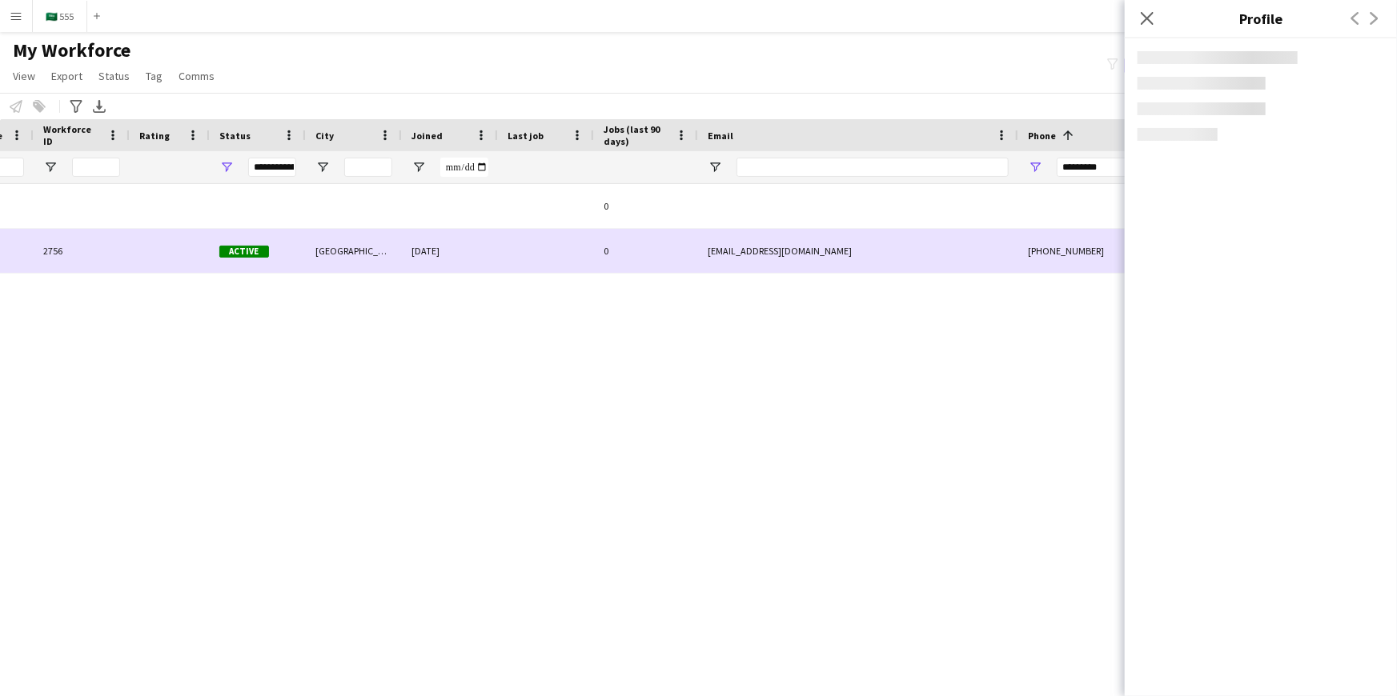
click at [971, 254] on div "[EMAIL_ADDRESS][DOMAIN_NAME]" at bounding box center [858, 251] width 320 height 44
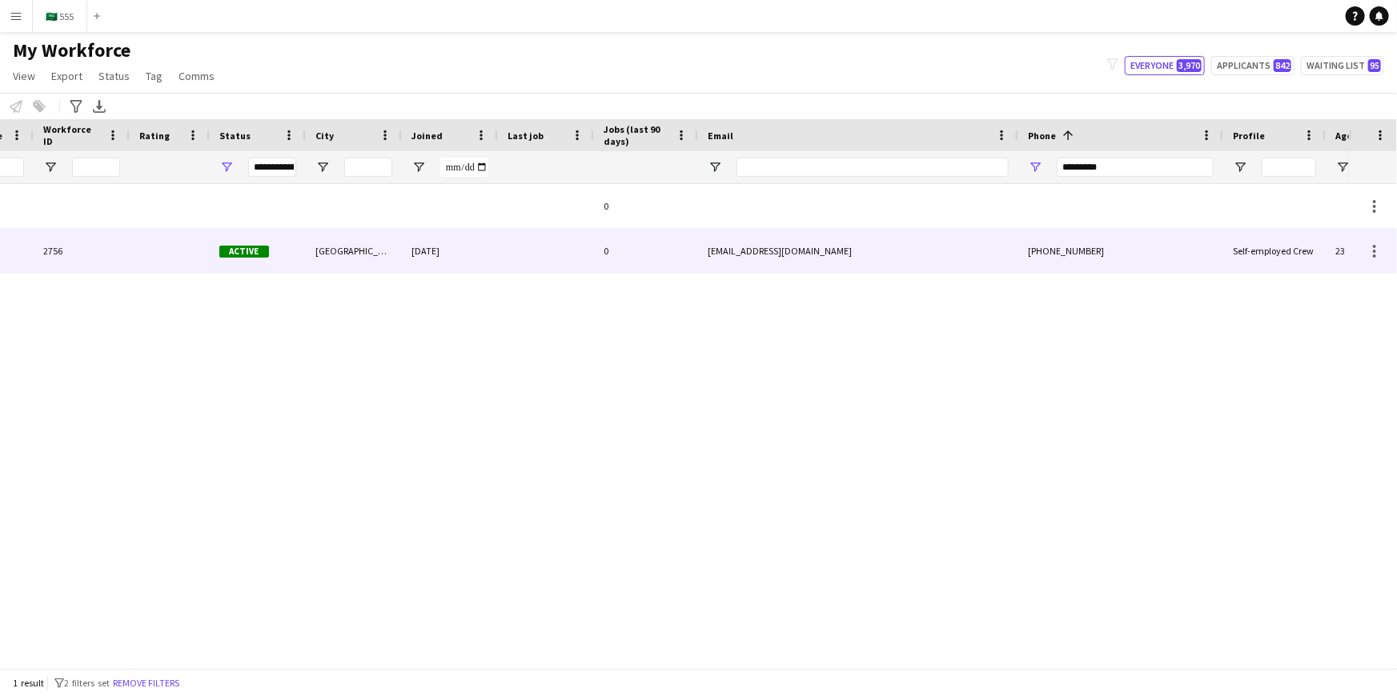
click at [971, 254] on div "[EMAIL_ADDRESS][DOMAIN_NAME]" at bounding box center [858, 251] width 320 height 44
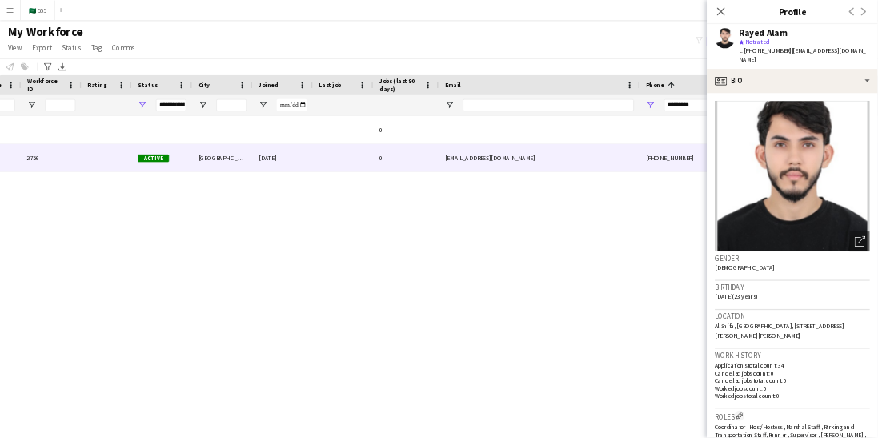
scroll to position [0, 0]
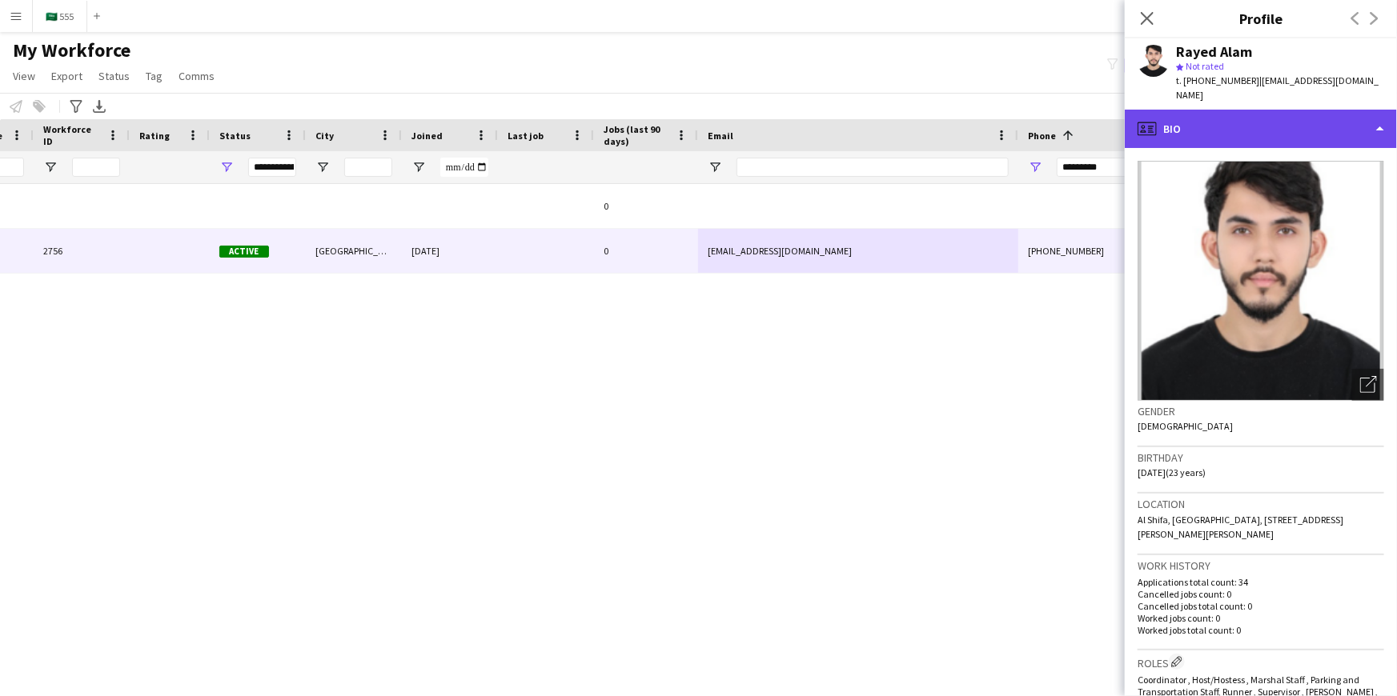
click at [1248, 123] on div "profile Bio" at bounding box center [1260, 129] width 272 height 38
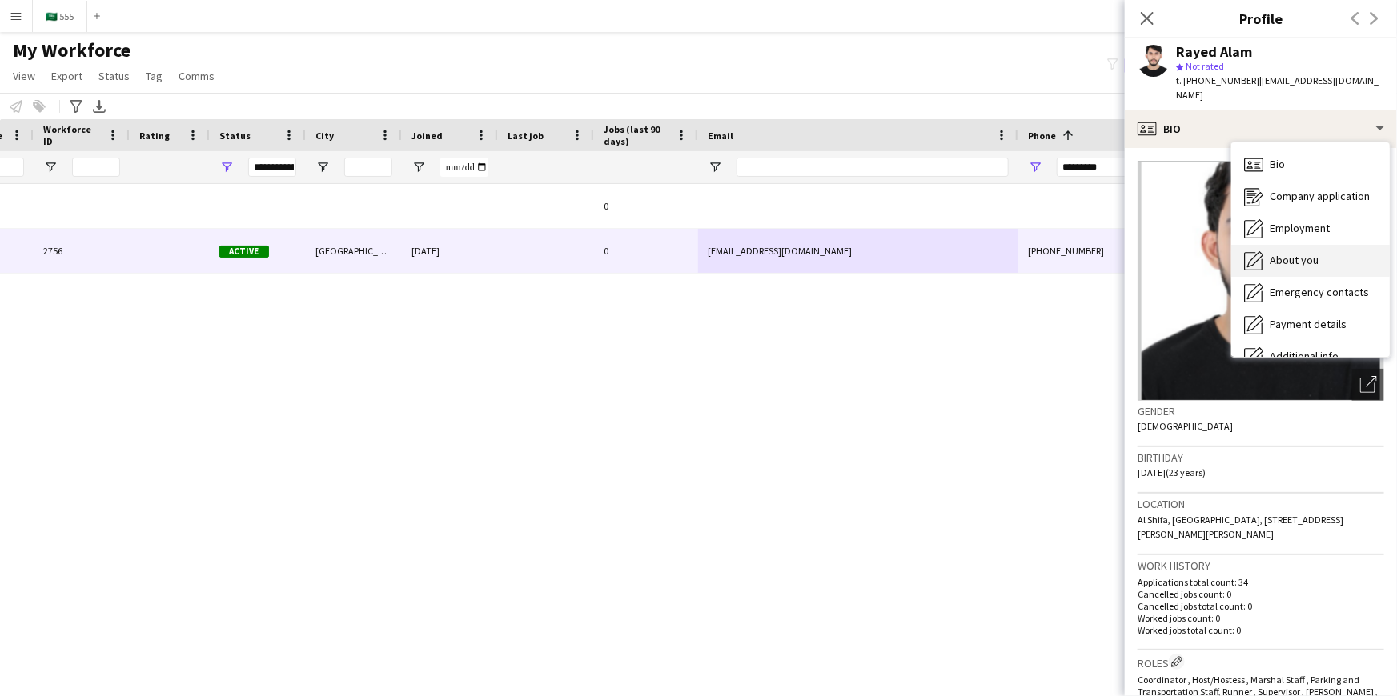
click at [1280, 253] on span "About you" at bounding box center [1293, 260] width 49 height 14
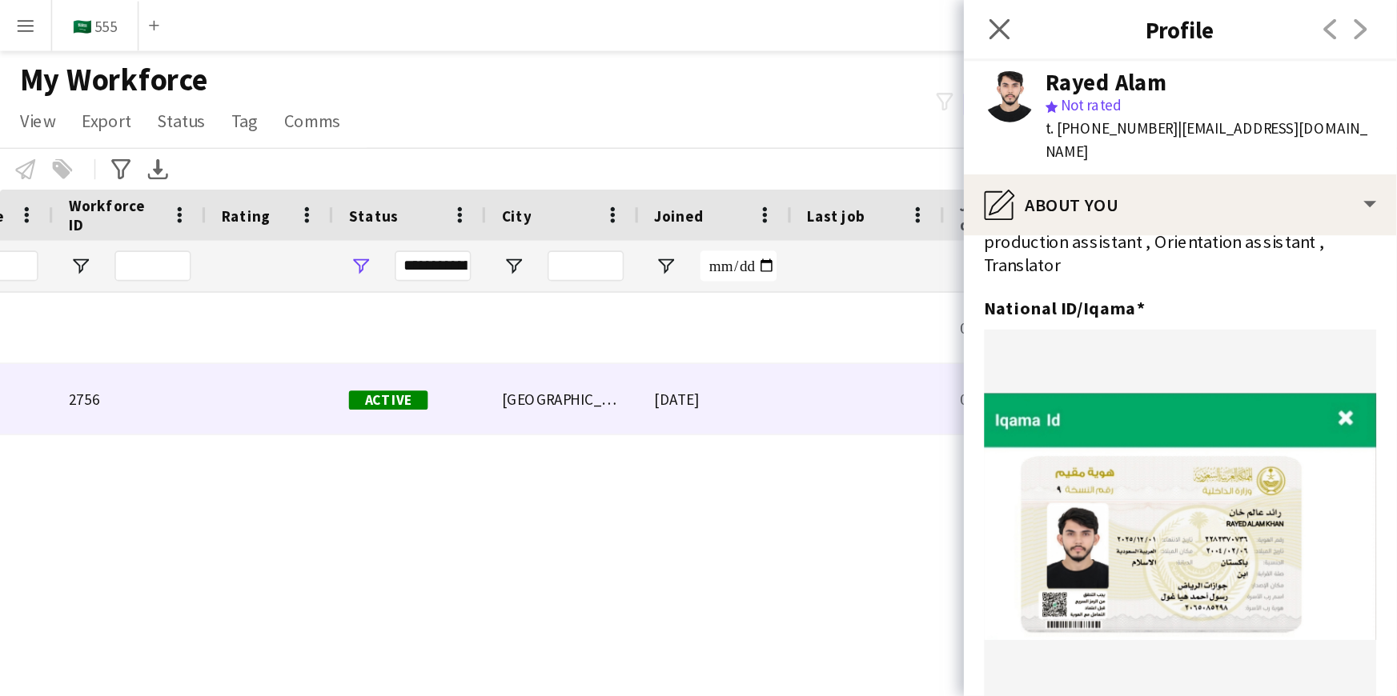
scroll to position [0, 407]
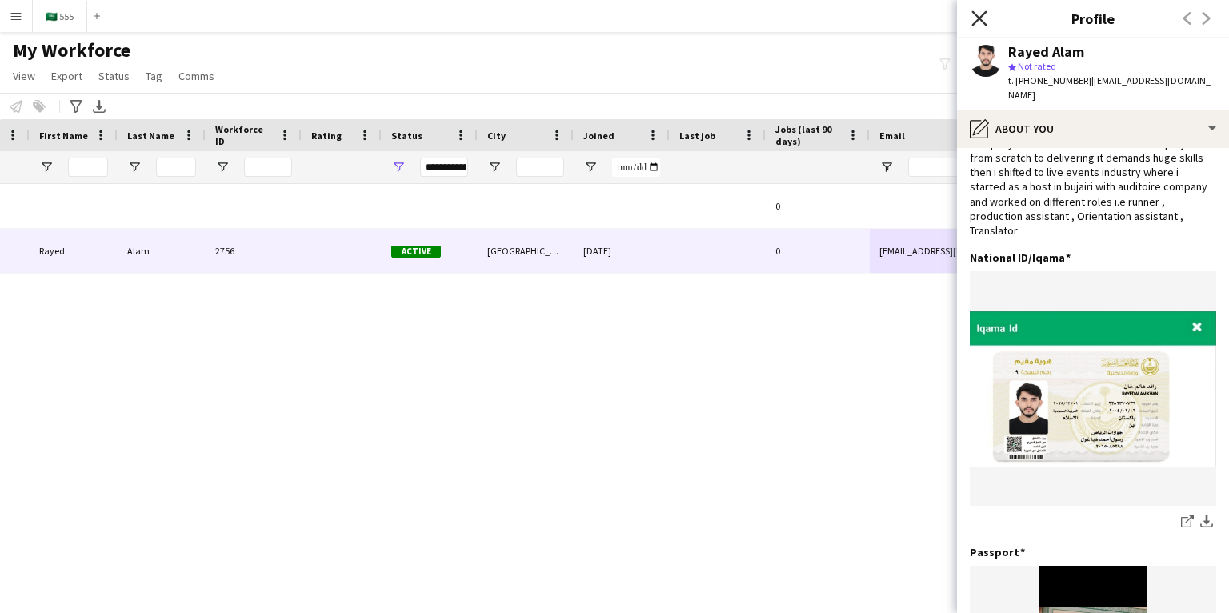
click at [977, 17] on icon at bounding box center [979, 17] width 15 height 15
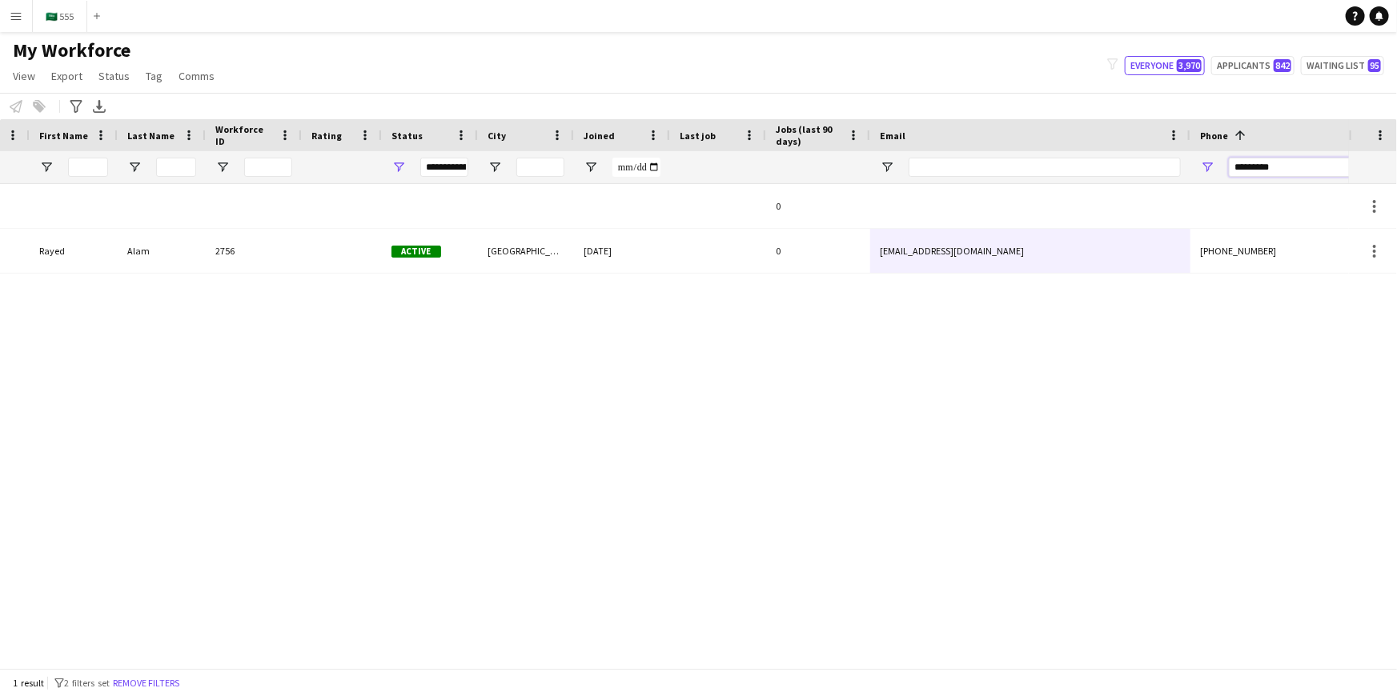
click at [1286, 165] on input "*********" at bounding box center [1306, 167] width 157 height 19
paste input "Phone Filter Input"
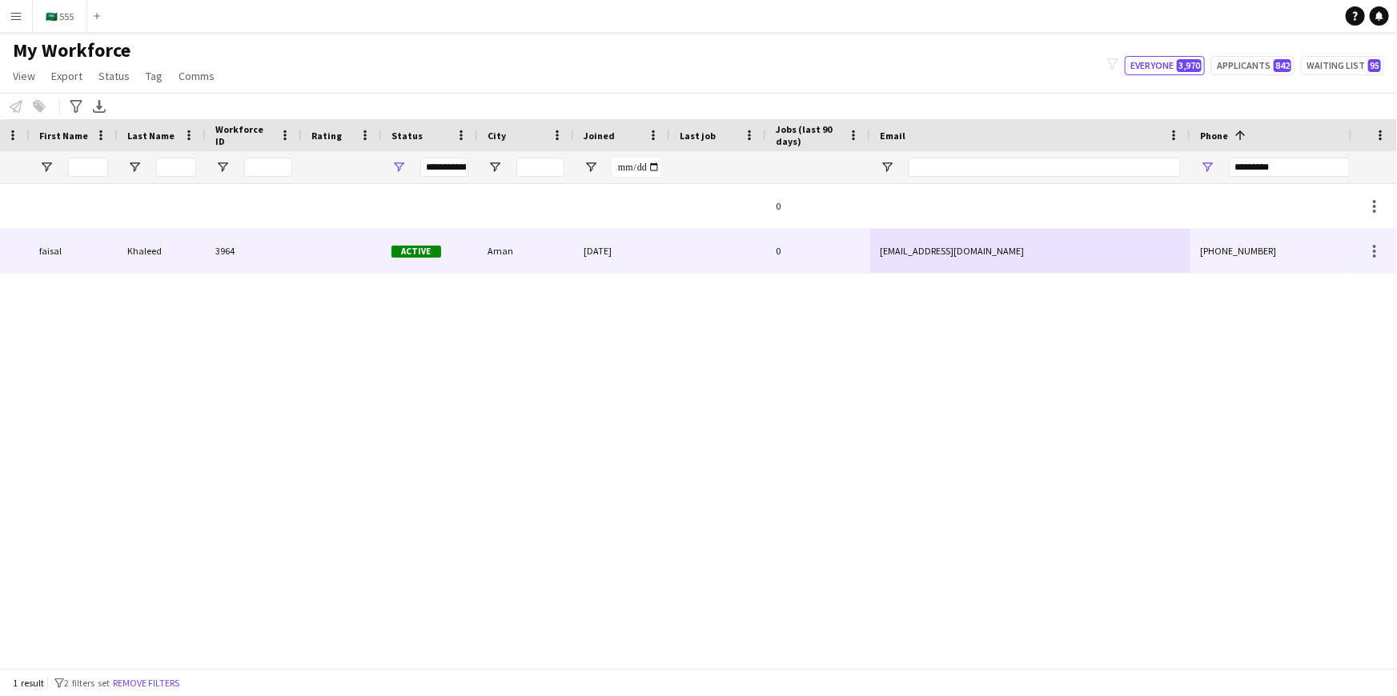
click at [726, 248] on div at bounding box center [718, 251] width 96 height 44
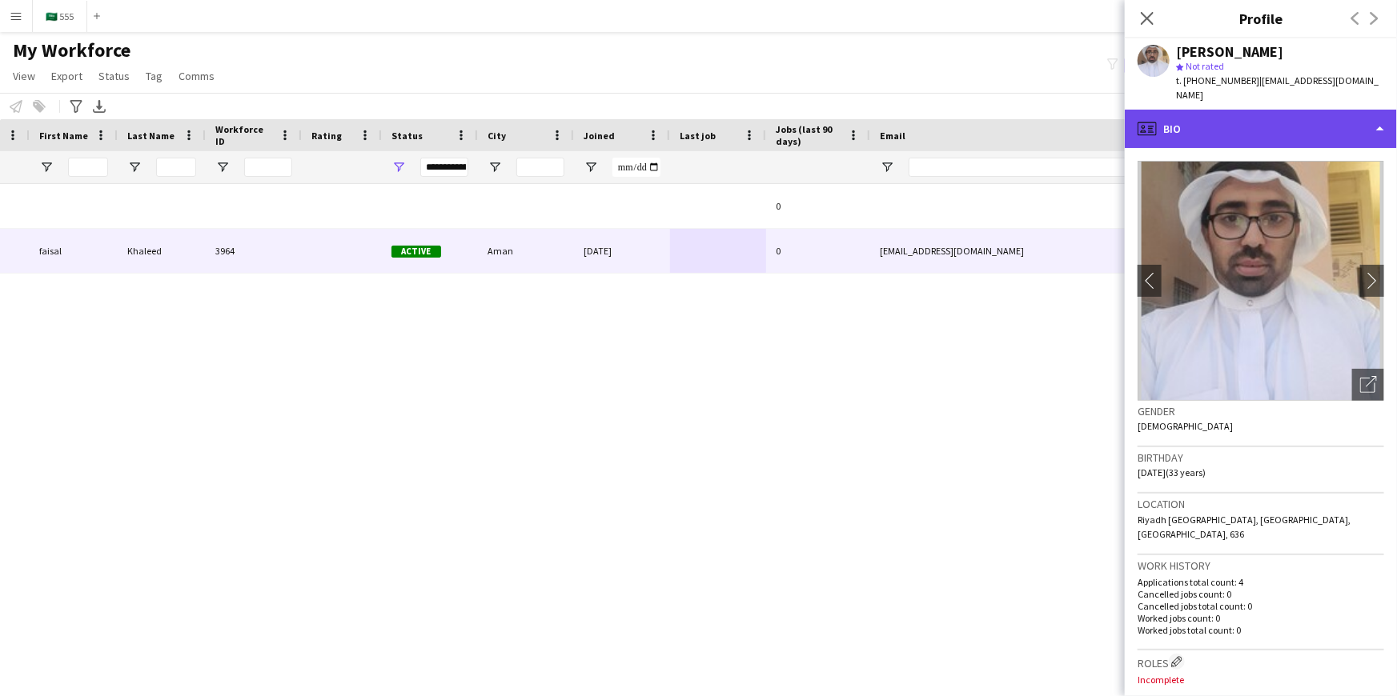
click at [1242, 123] on div "profile Bio" at bounding box center [1260, 129] width 272 height 38
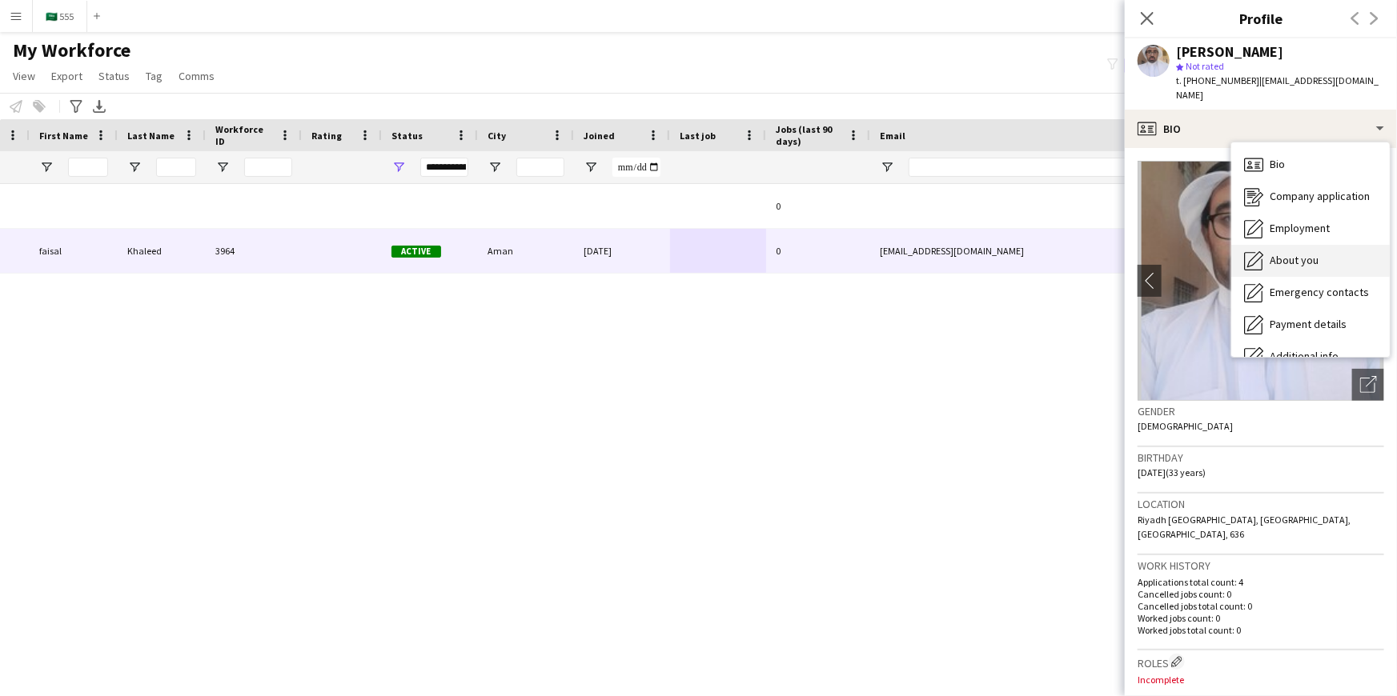
click at [1281, 253] on span "About you" at bounding box center [1293, 260] width 49 height 14
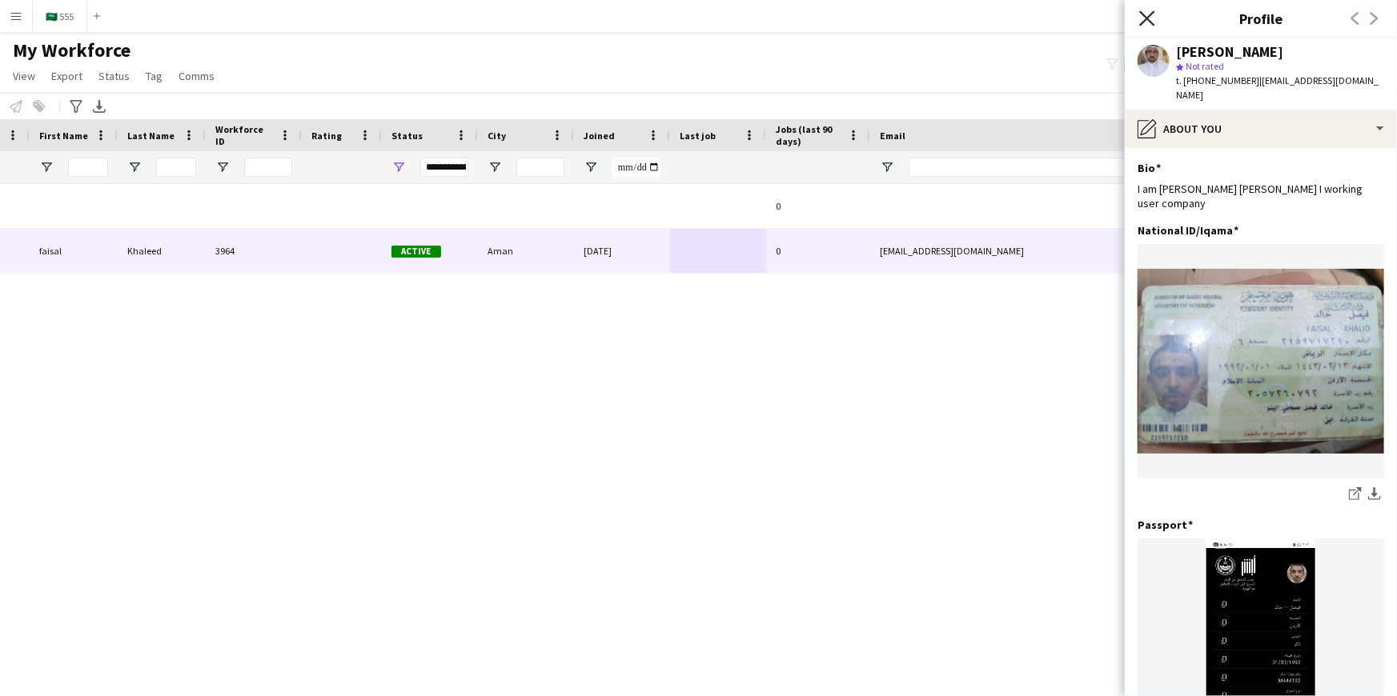
click at [1144, 11] on icon "Close pop-in" at bounding box center [1146, 17] width 15 height 15
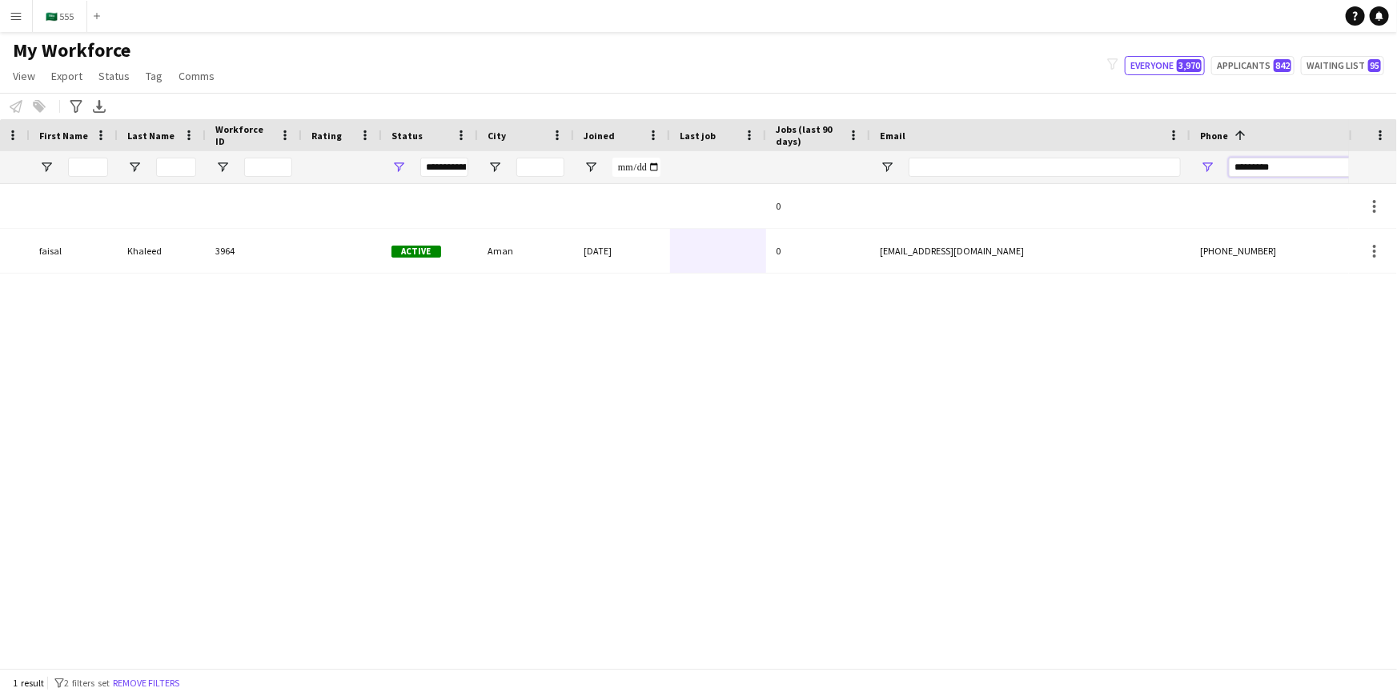
click at [1286, 170] on input "*********" at bounding box center [1306, 167] width 157 height 19
paste input "Phone Filter Input"
type input "*********"
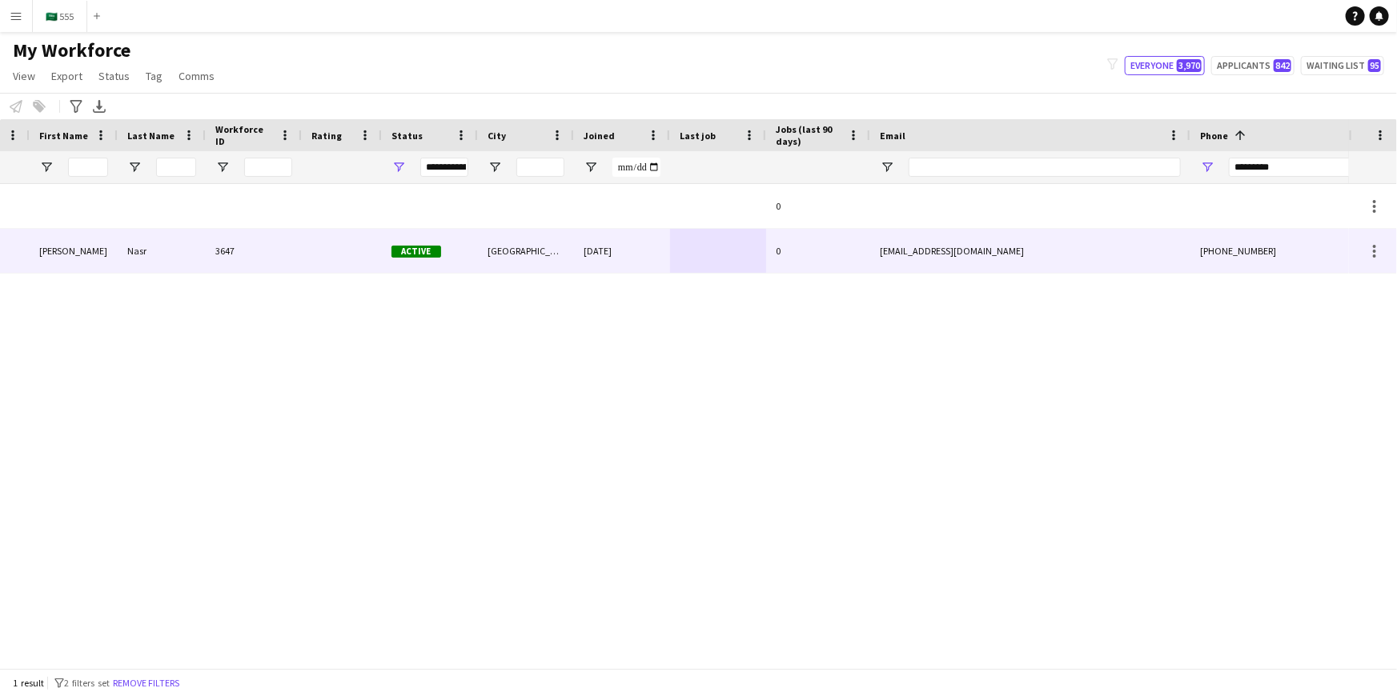
click at [871, 264] on div "[EMAIL_ADDRESS][DOMAIN_NAME]" at bounding box center [1030, 251] width 320 height 44
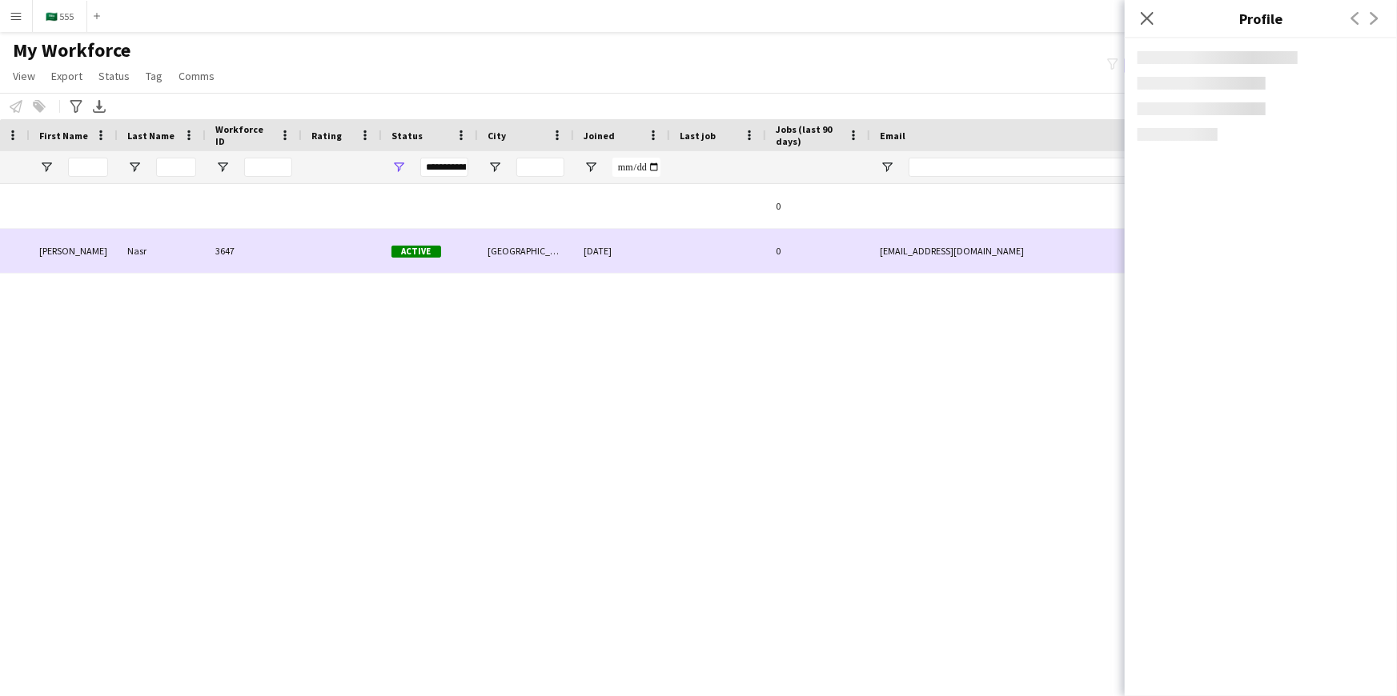
click at [871, 264] on div "[EMAIL_ADDRESS][DOMAIN_NAME]" at bounding box center [1030, 251] width 320 height 44
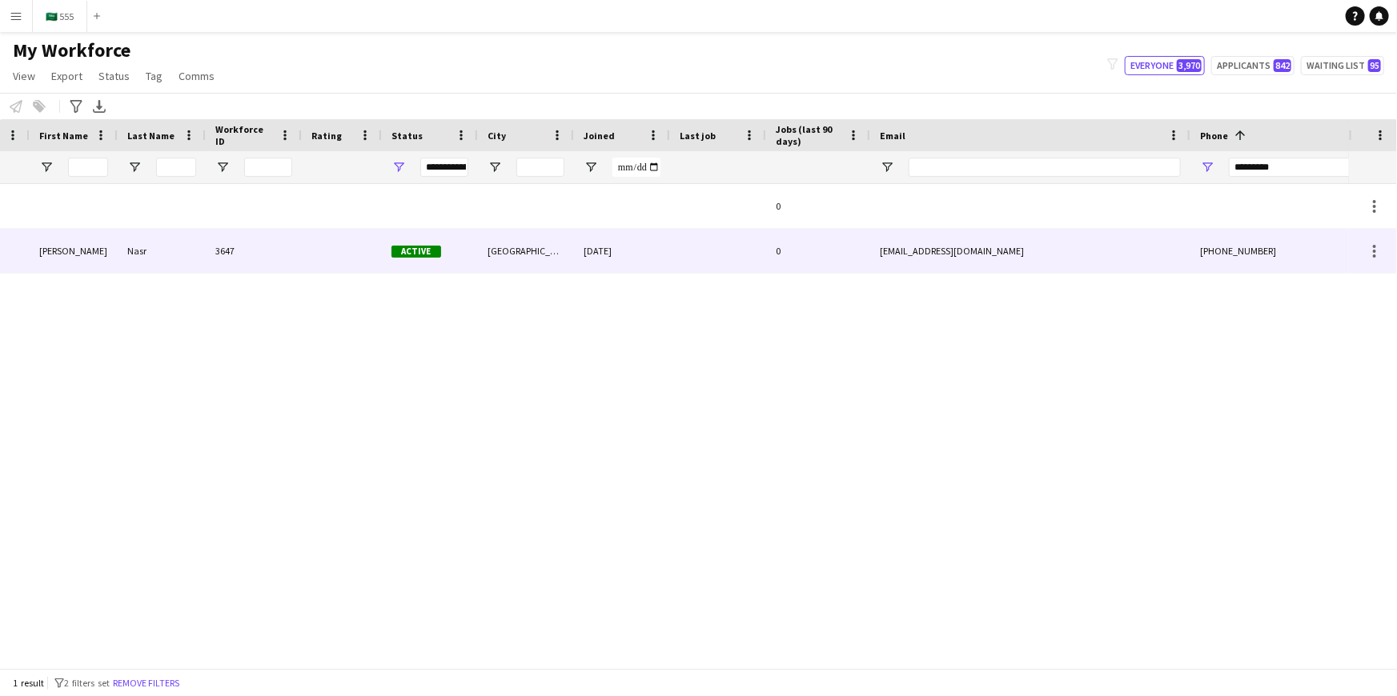
click at [871, 264] on div "[EMAIL_ADDRESS][DOMAIN_NAME]" at bounding box center [1030, 251] width 320 height 44
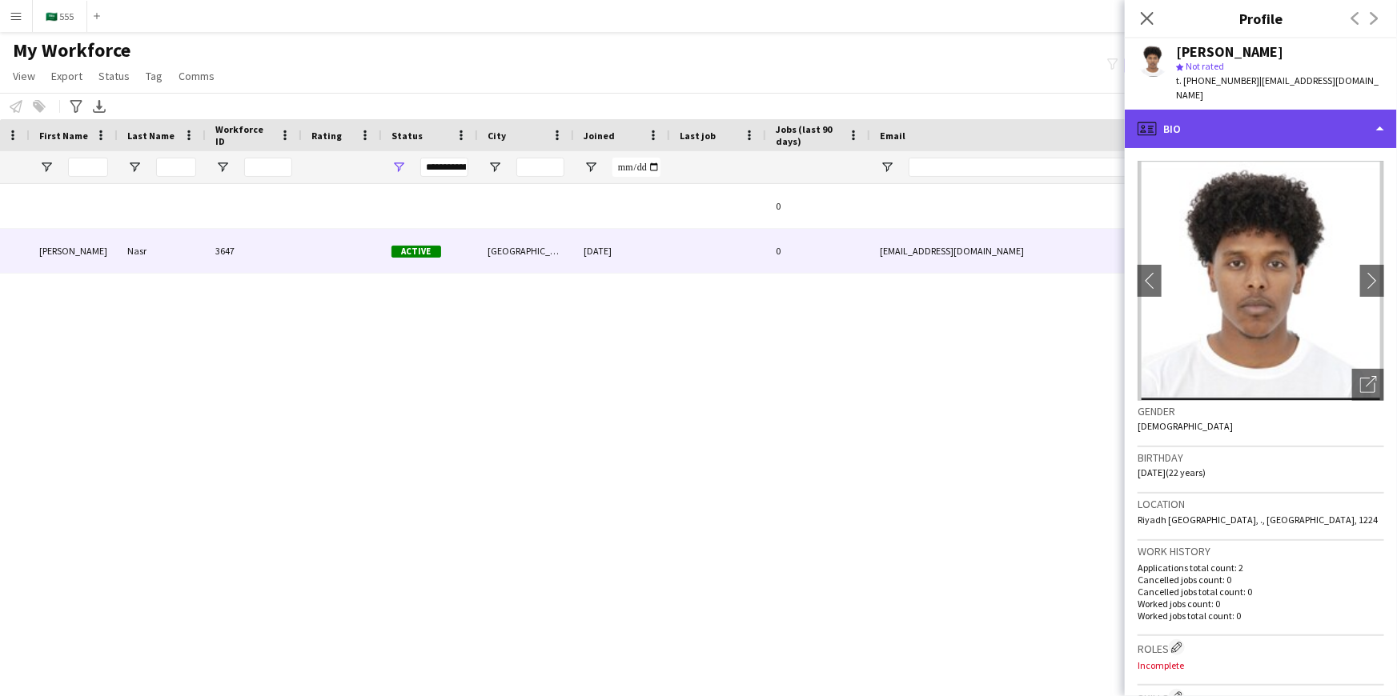
click at [1288, 110] on div "profile Bio" at bounding box center [1260, 129] width 272 height 38
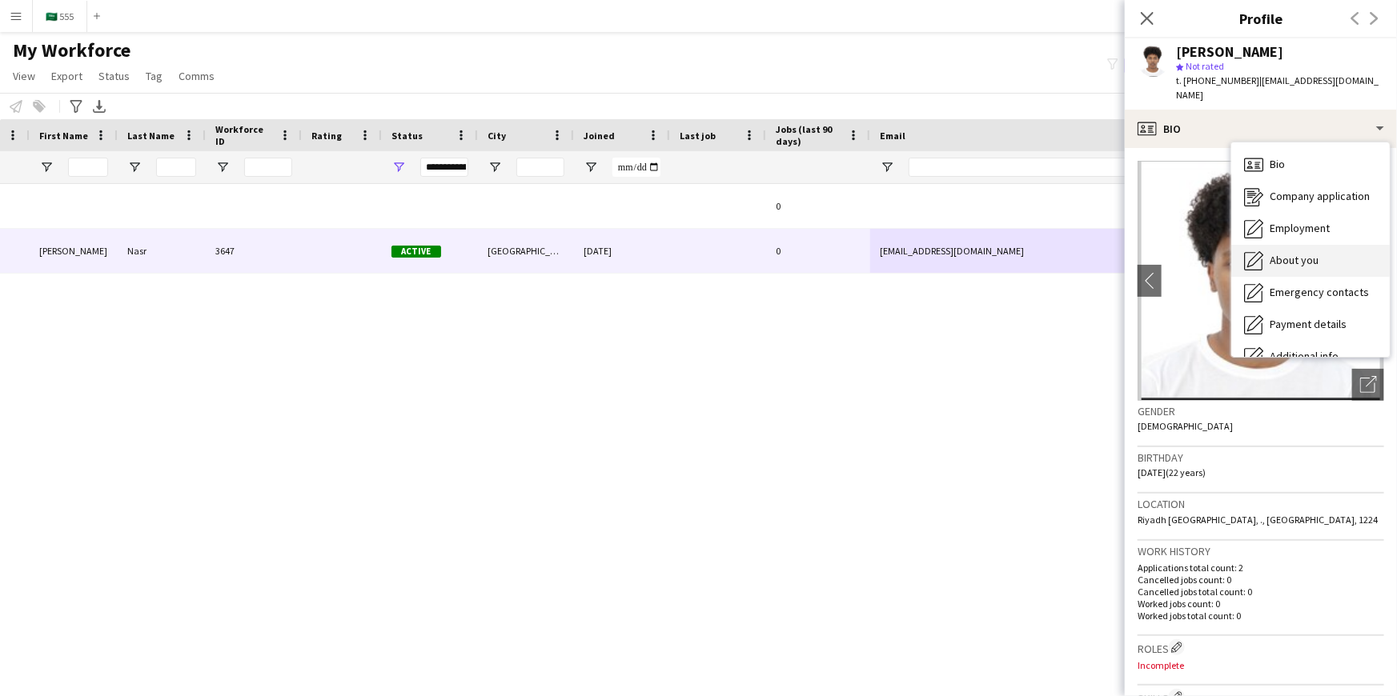
click at [1295, 253] on span "About you" at bounding box center [1293, 260] width 49 height 14
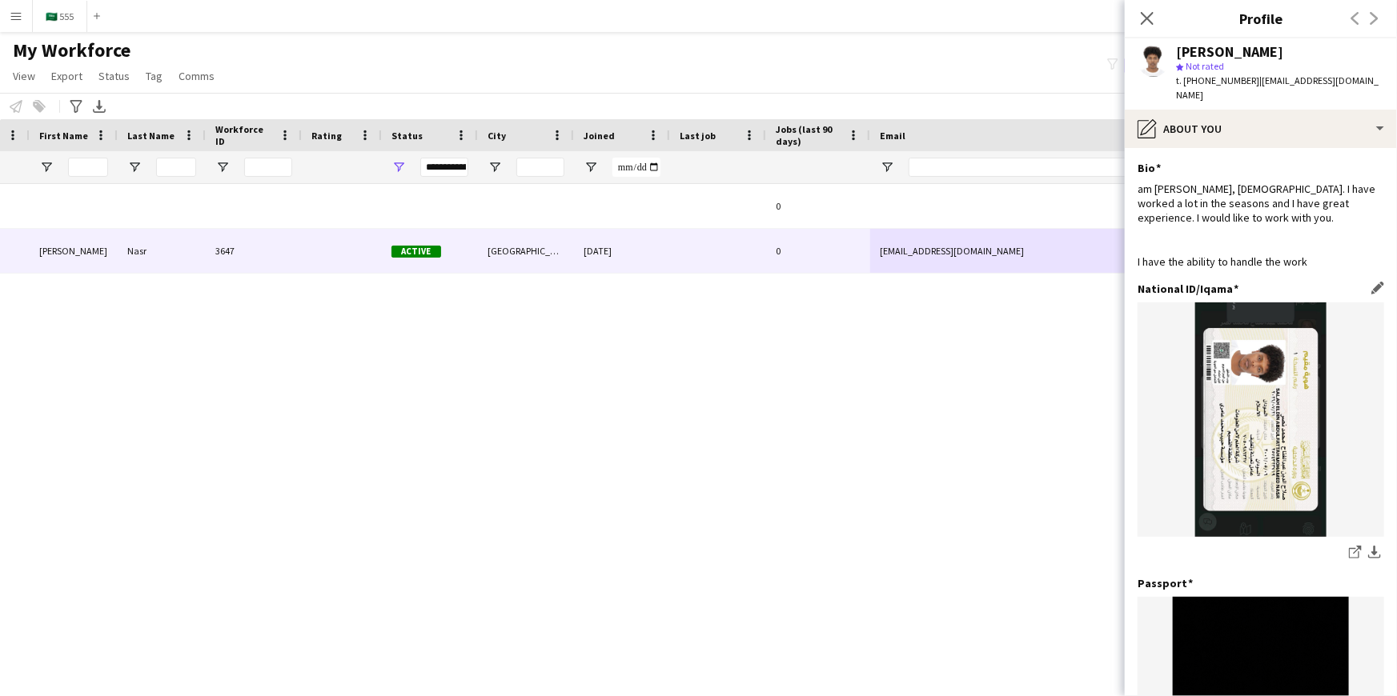
click at [1268, 425] on img at bounding box center [1260, 420] width 246 height 234
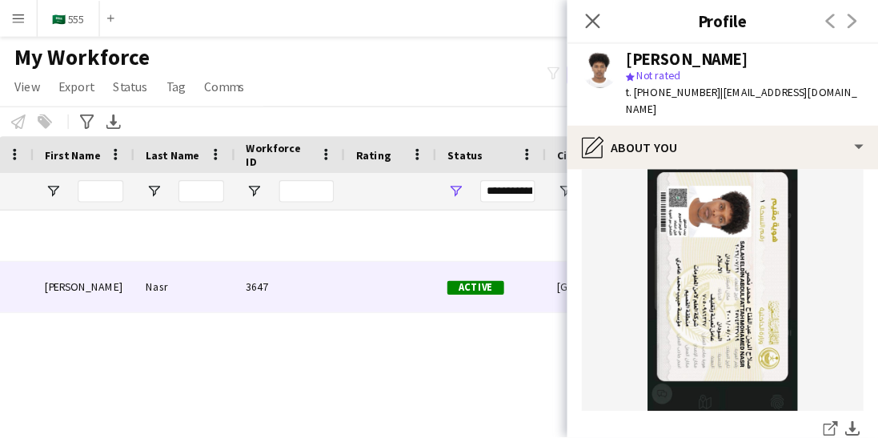
scroll to position [200, 0]
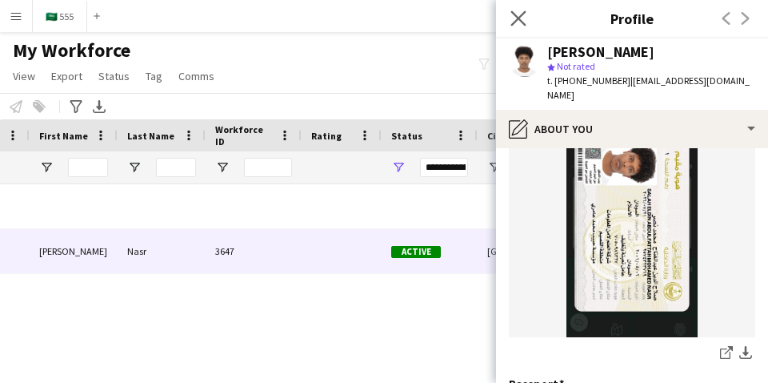
click at [509, 22] on app-icon "Close pop-in" at bounding box center [518, 18] width 23 height 23
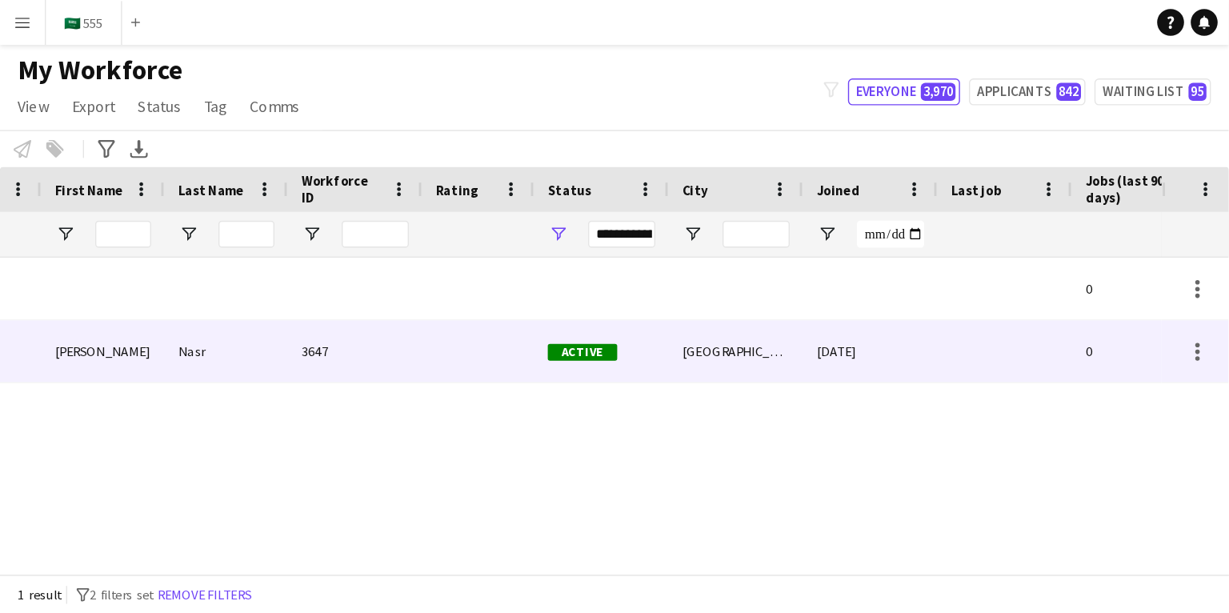
scroll to position [0, 234]
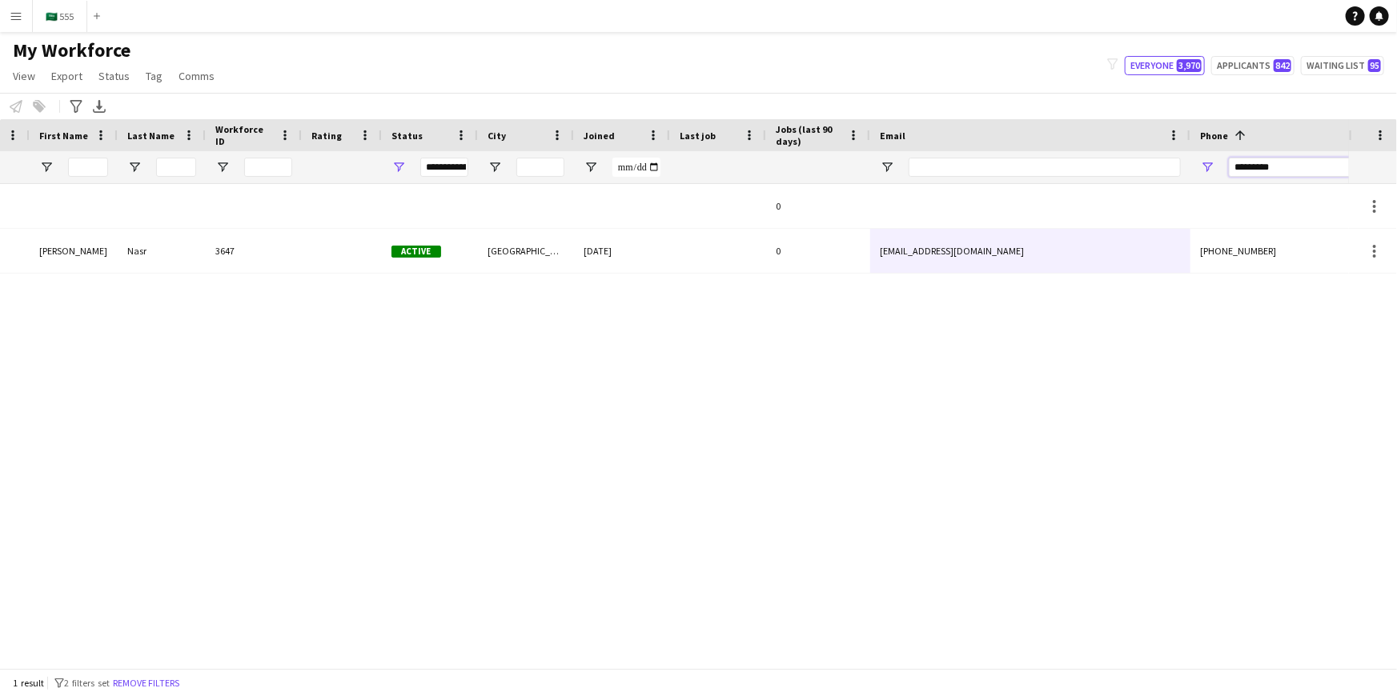
click at [1259, 160] on input "*********" at bounding box center [1306, 167] width 157 height 19
paste input "Phone Filter Input"
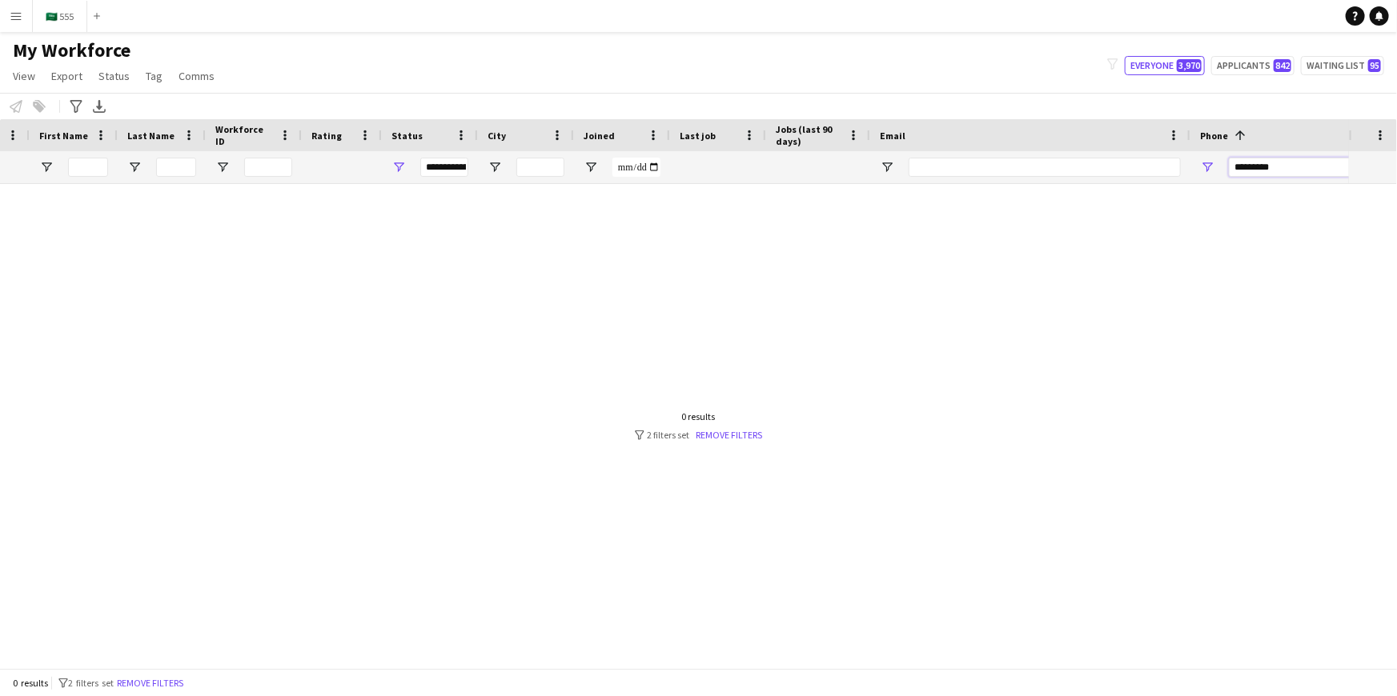
click at [1289, 166] on input "*********" at bounding box center [1306, 167] width 157 height 19
type input "*********"
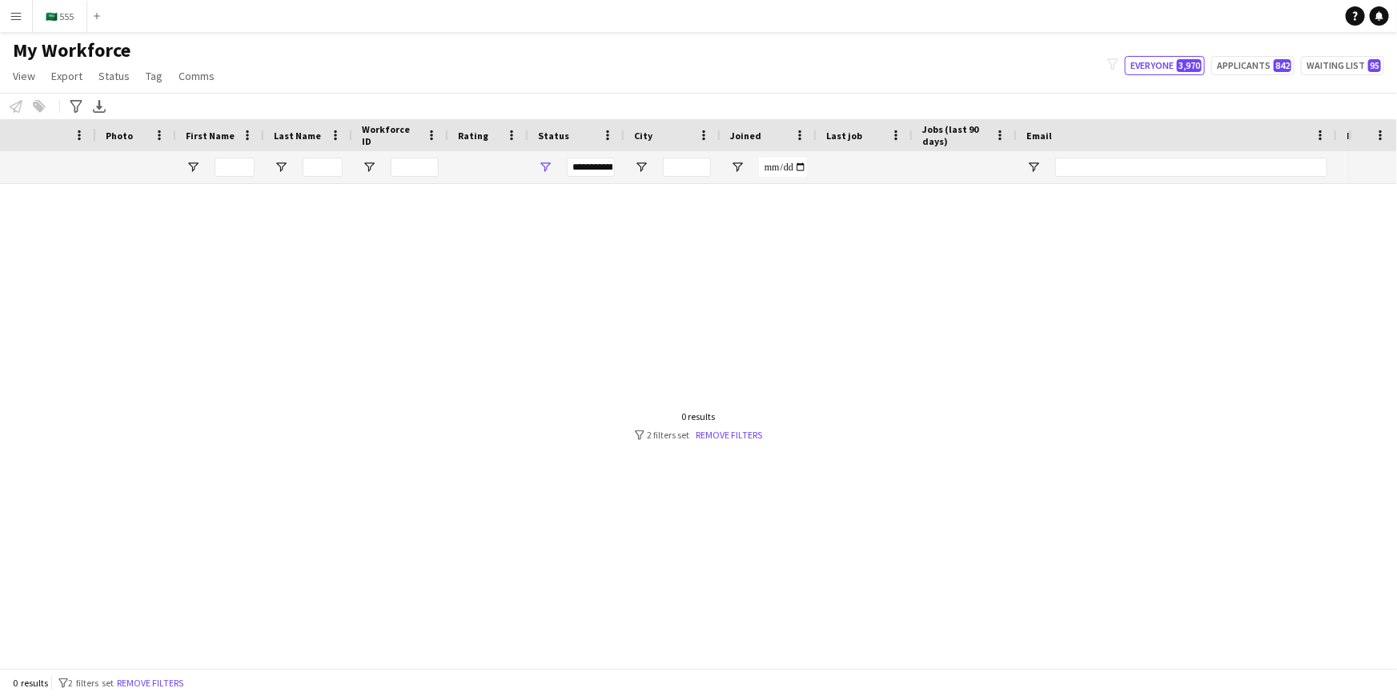
scroll to position [0, 0]
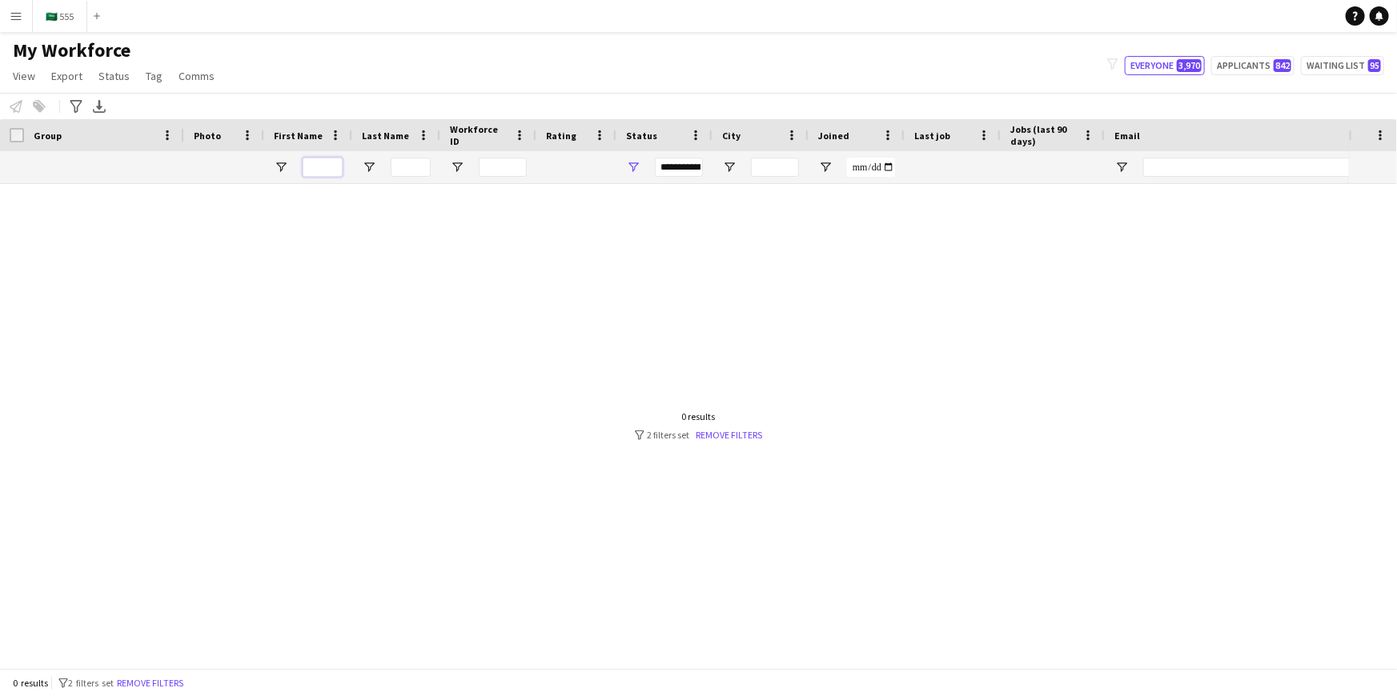
click at [329, 163] on input "First Name Filter Input" at bounding box center [323, 167] width 40 height 19
paste input "****"
type input "*"
